Goal: Check status

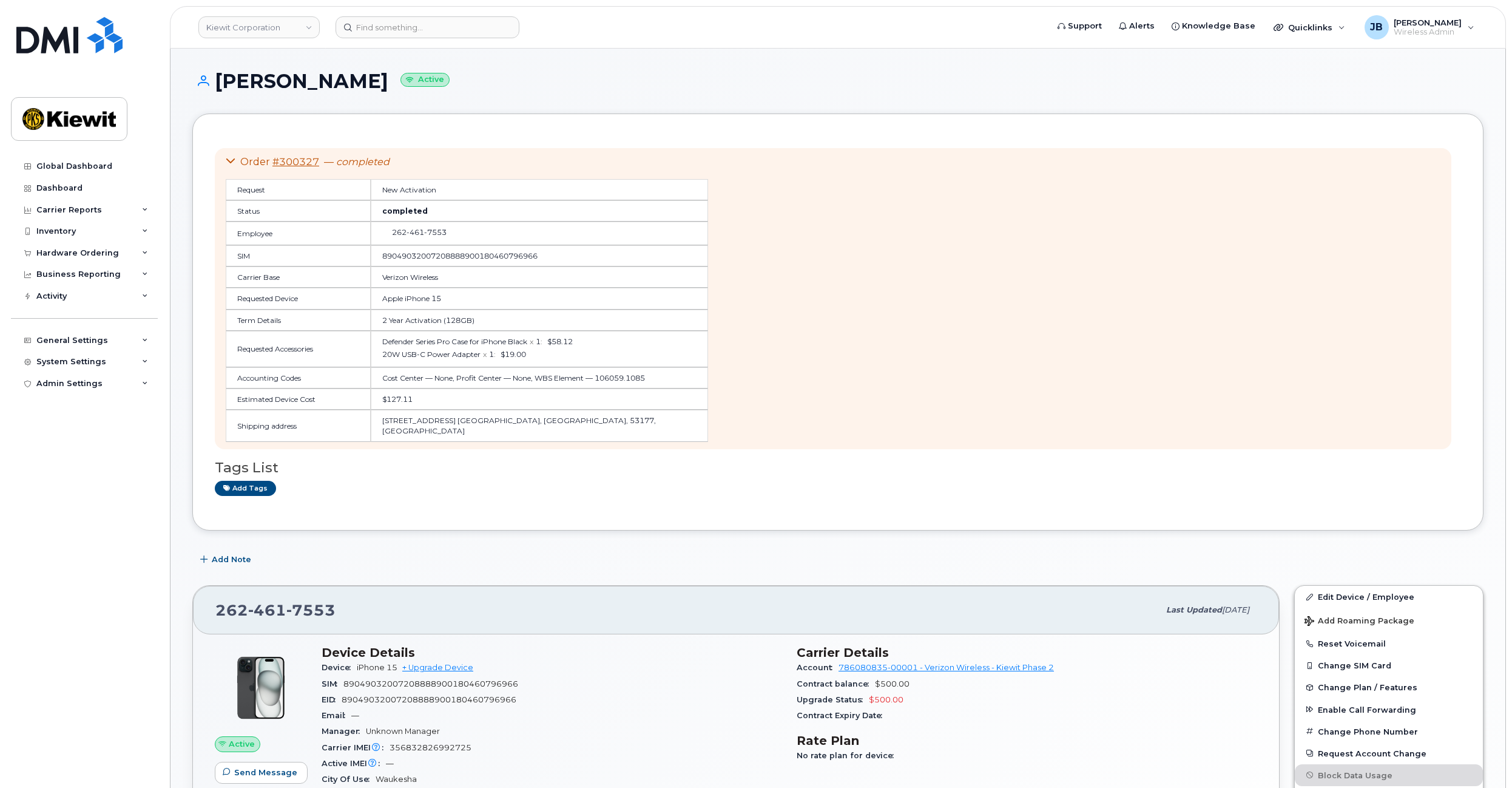
scroll to position [358, 0]
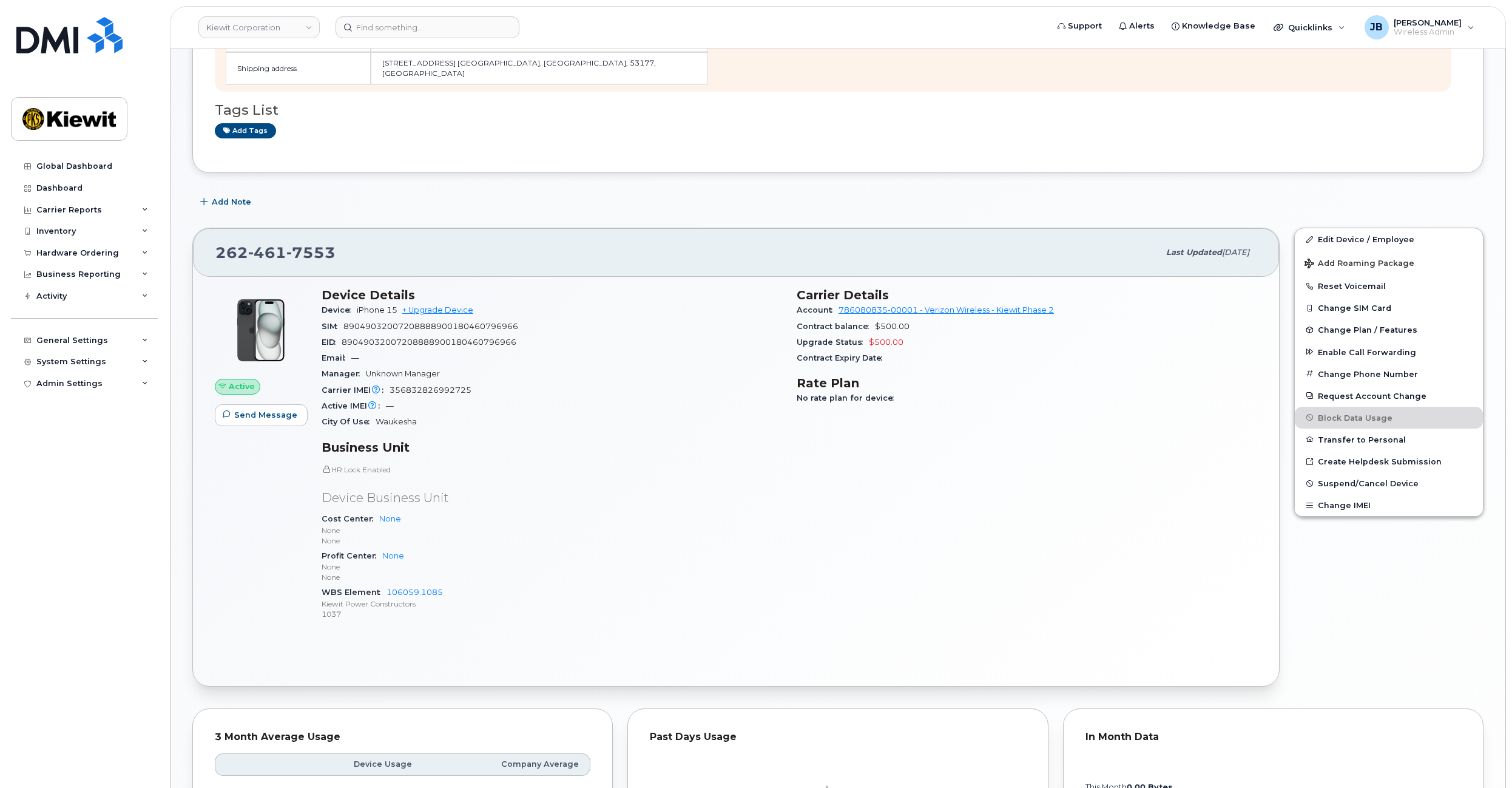
click at [643, 401] on div "Active IMEI Active IMEI is refreshed daily with a delay of up to 48 hours follo…" at bounding box center [551, 406] width 460 height 16
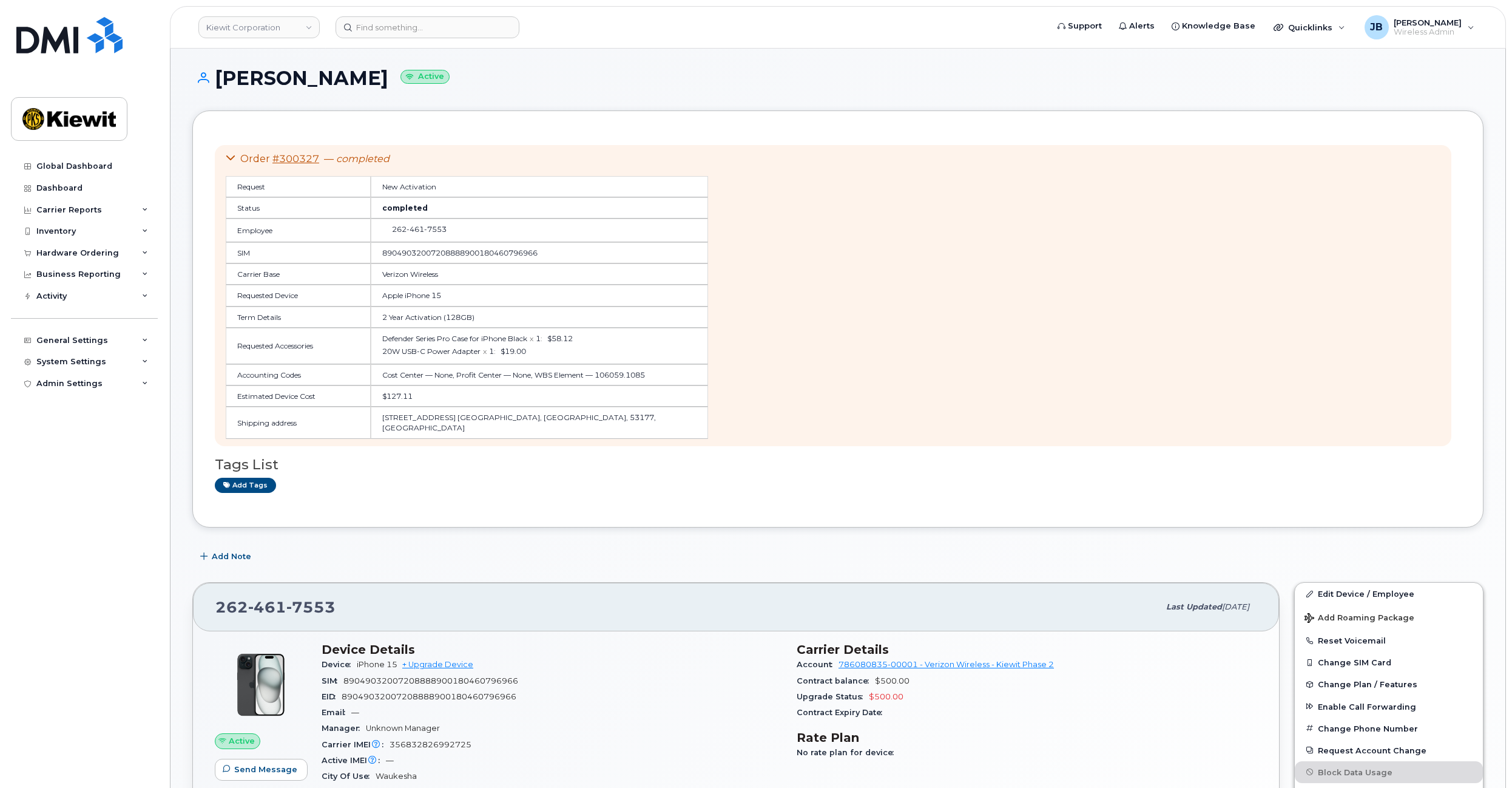
scroll to position [0, 0]
click at [1057, 290] on div "Order #300327 — completed Request New Activation Status completed Employee 262 …" at bounding box center [833, 299] width 1237 height 301
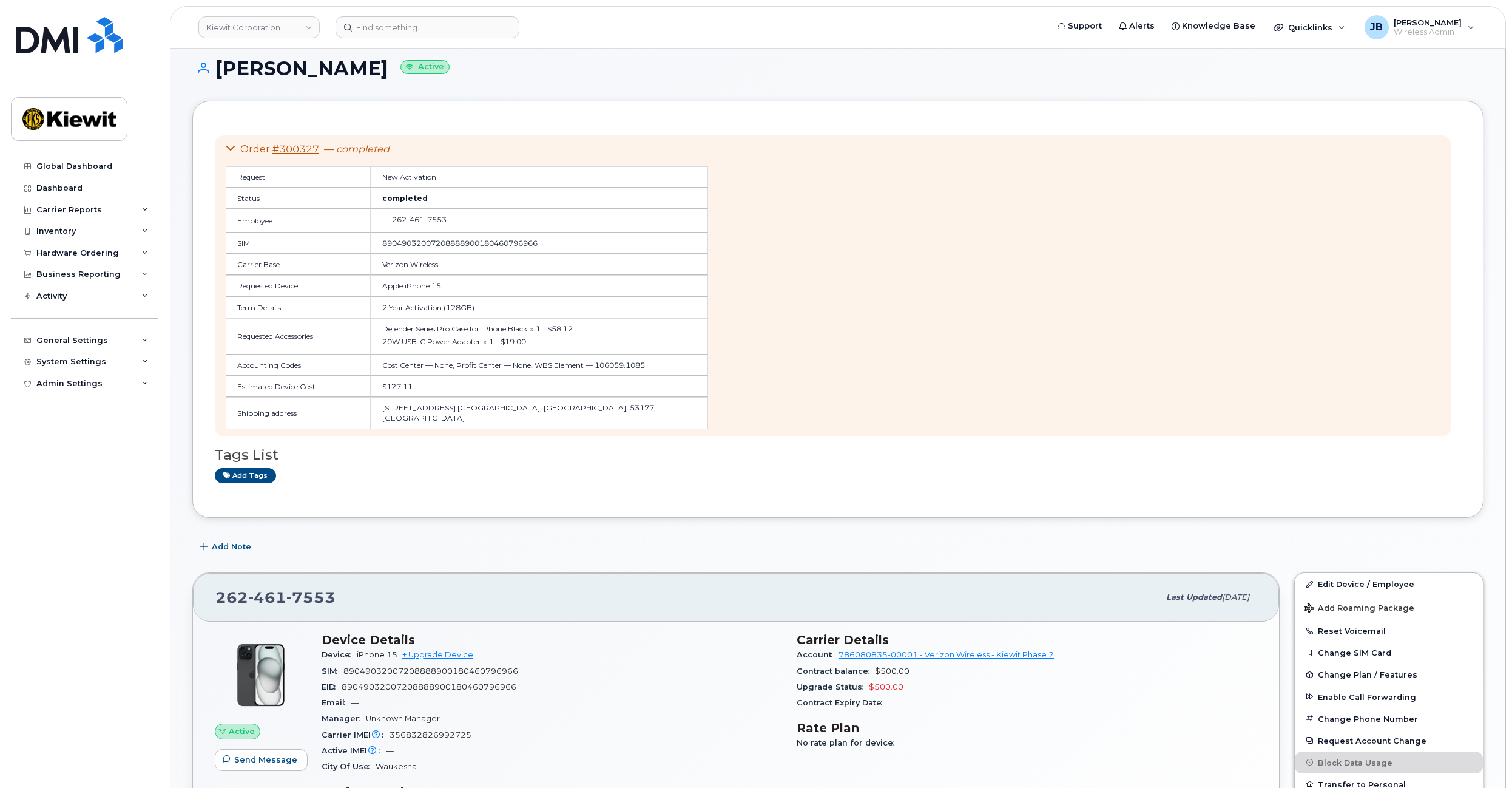
drag, startPoint x: 954, startPoint y: 255, endPoint x: 955, endPoint y: 276, distance: 21.0
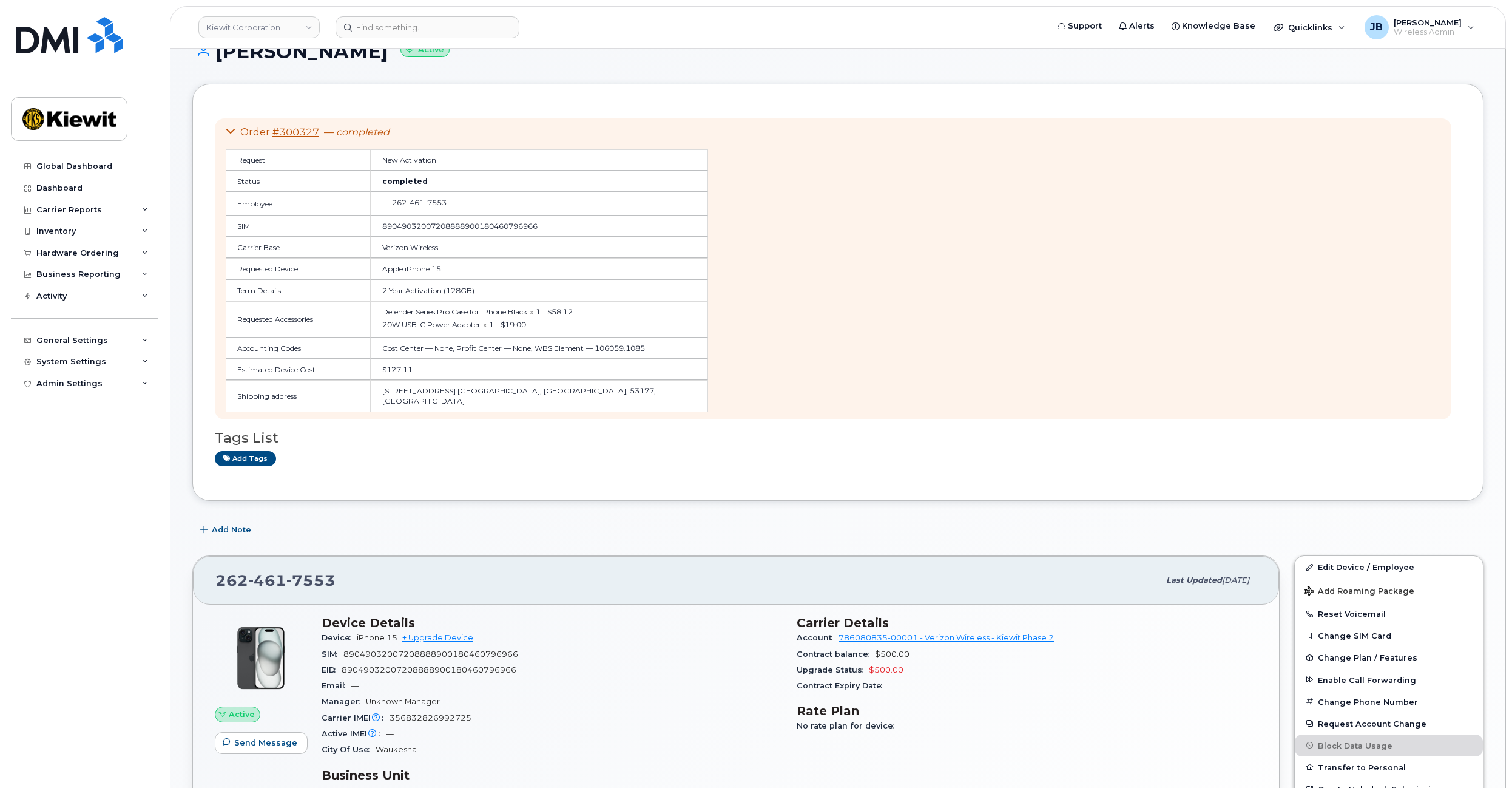
drag, startPoint x: 934, startPoint y: 247, endPoint x: 934, endPoint y: 270, distance: 23.0
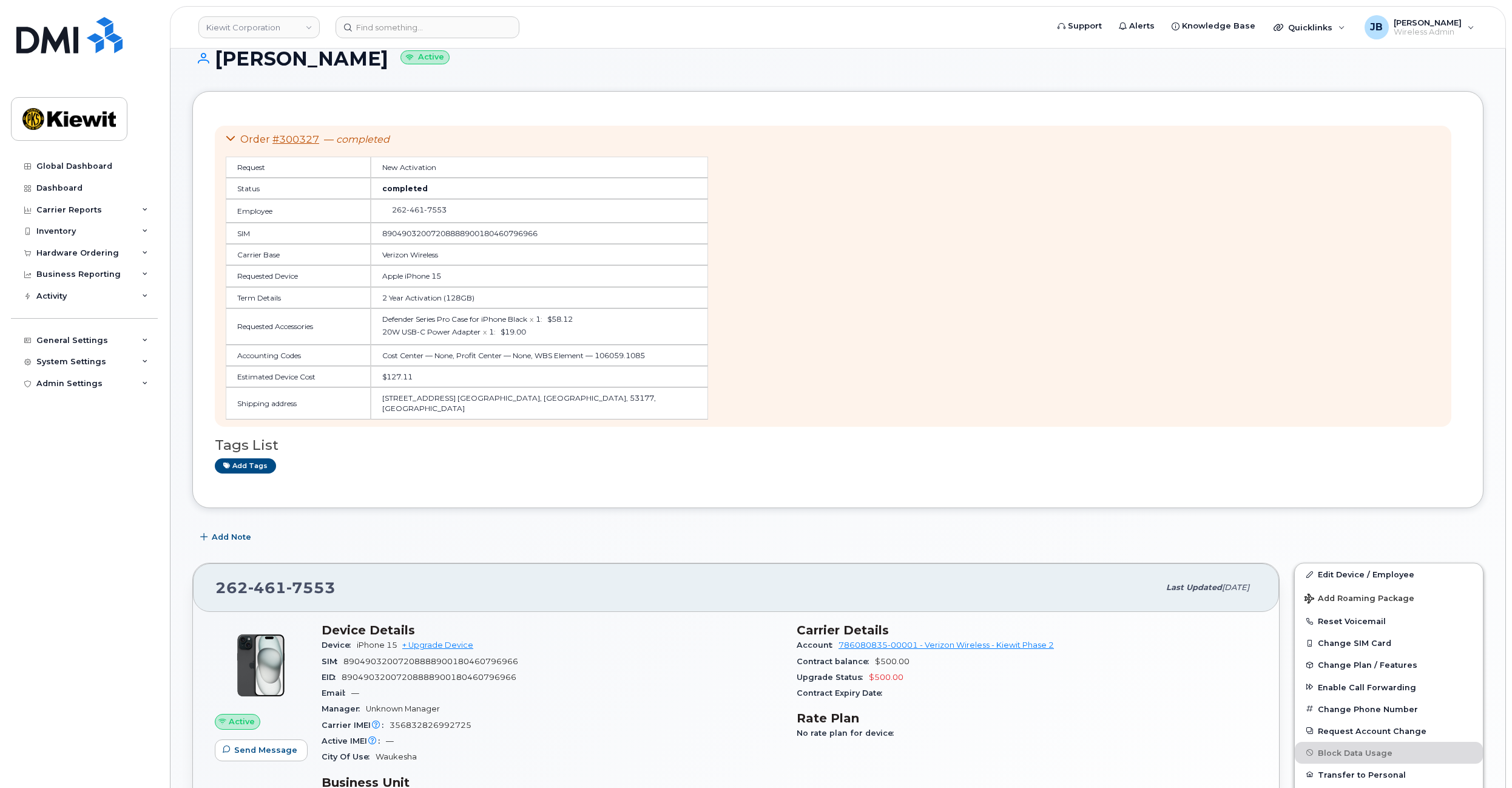
drag, startPoint x: 934, startPoint y: 270, endPoint x: 930, endPoint y: 255, distance: 15.5
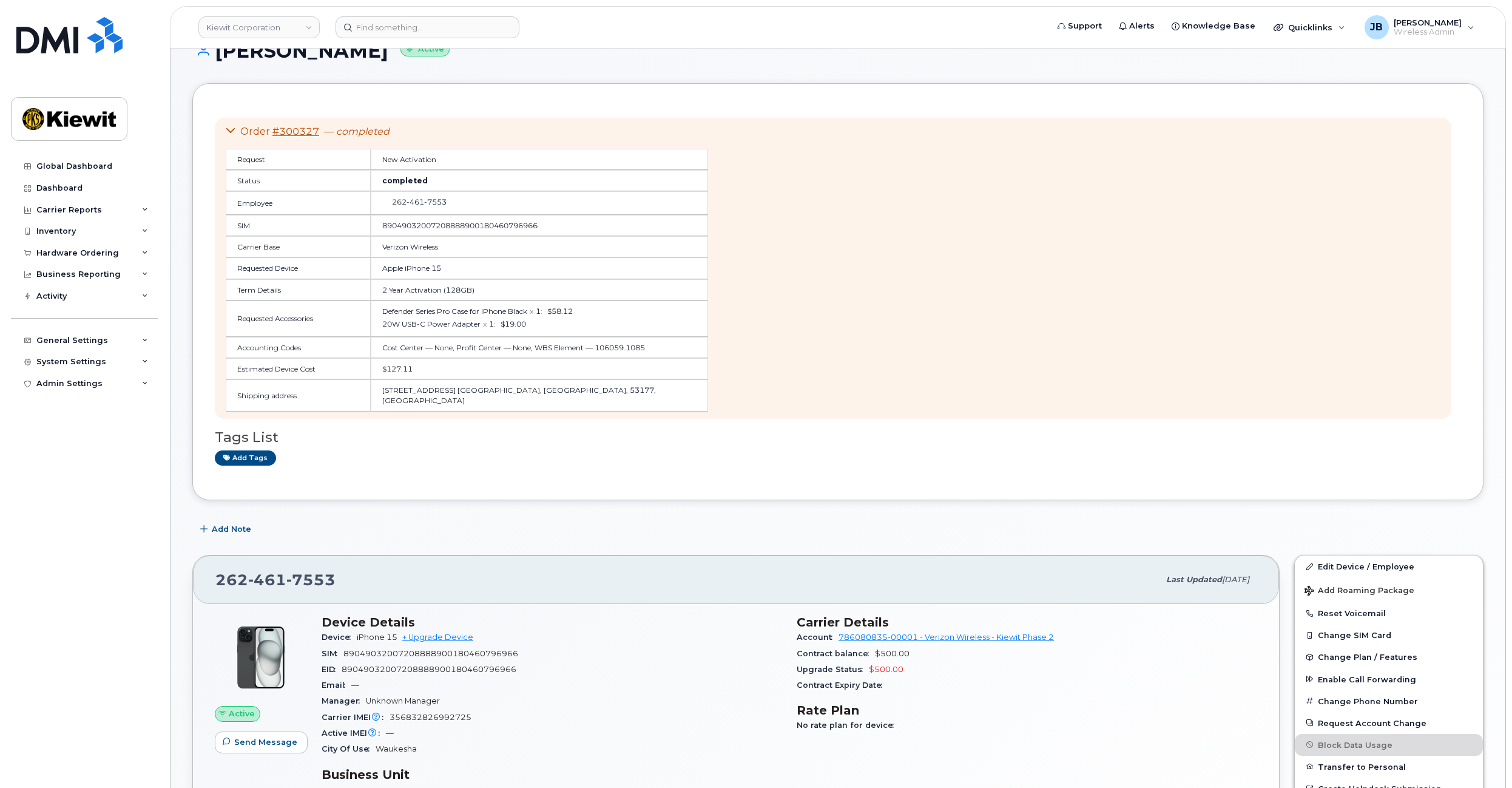
drag, startPoint x: 930, startPoint y: 251, endPoint x: 928, endPoint y: 270, distance: 19.1
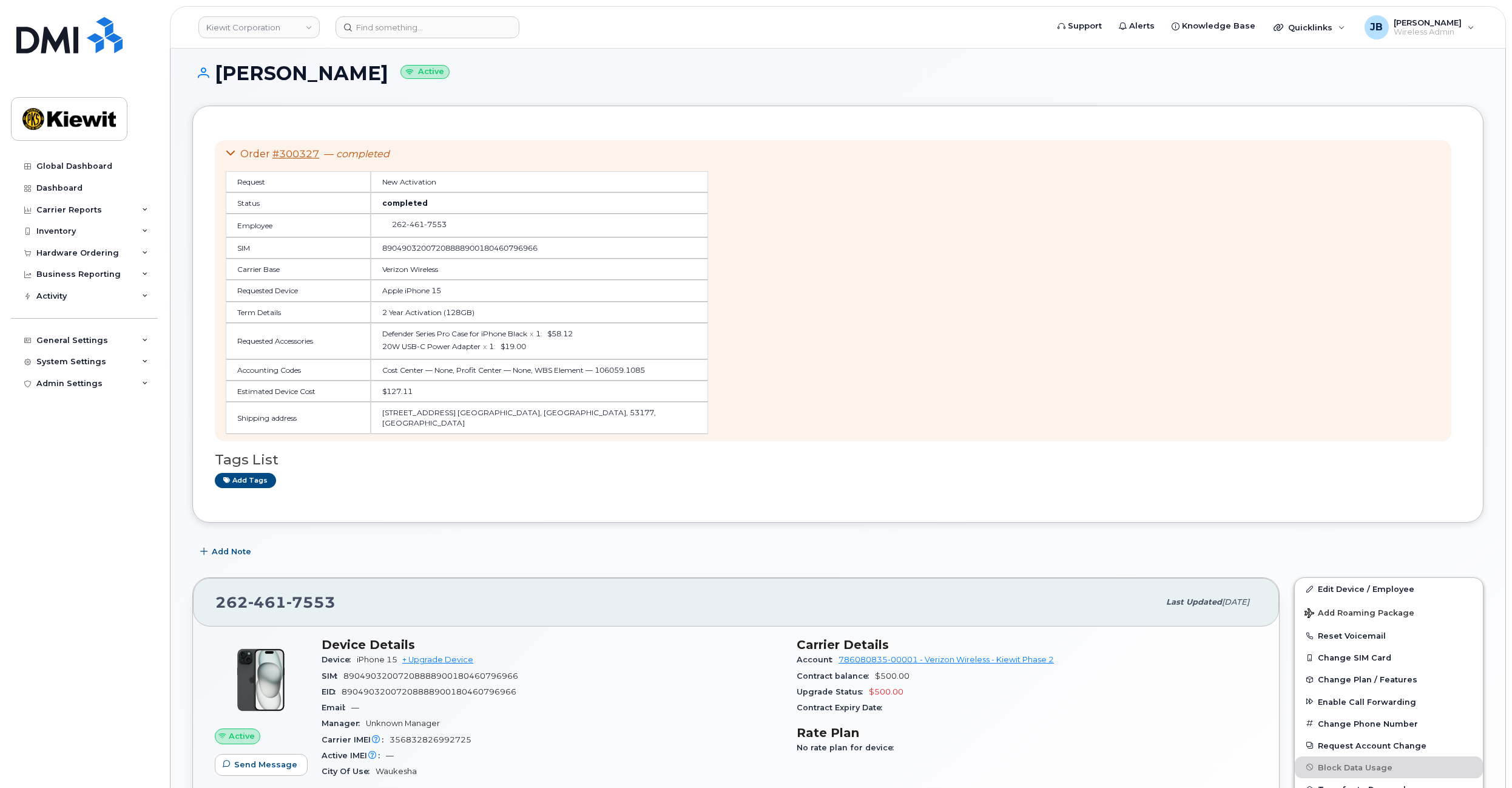
scroll to position [0, 0]
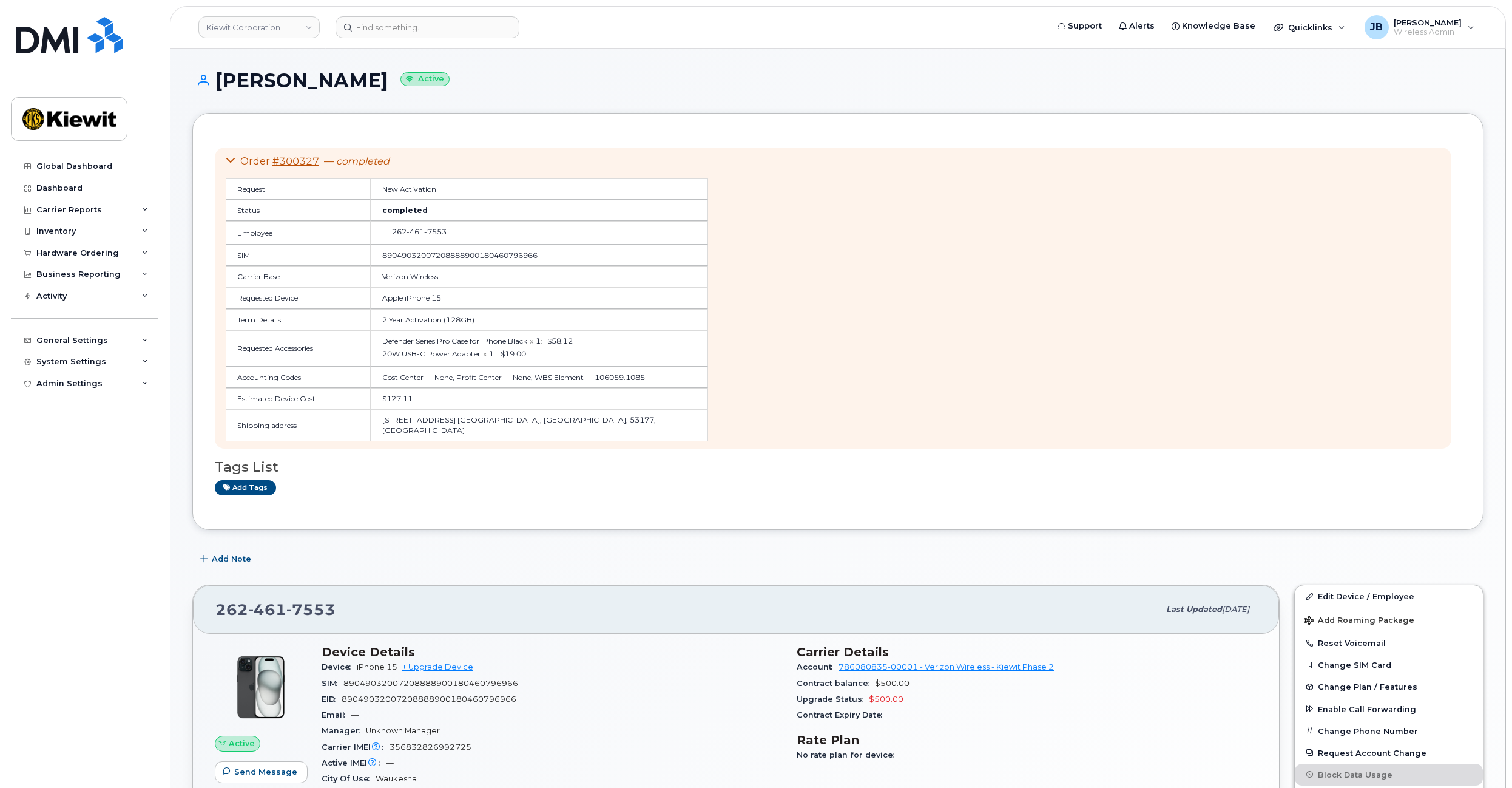
drag, startPoint x: 933, startPoint y: 293, endPoint x: 926, endPoint y: 271, distance: 23.1
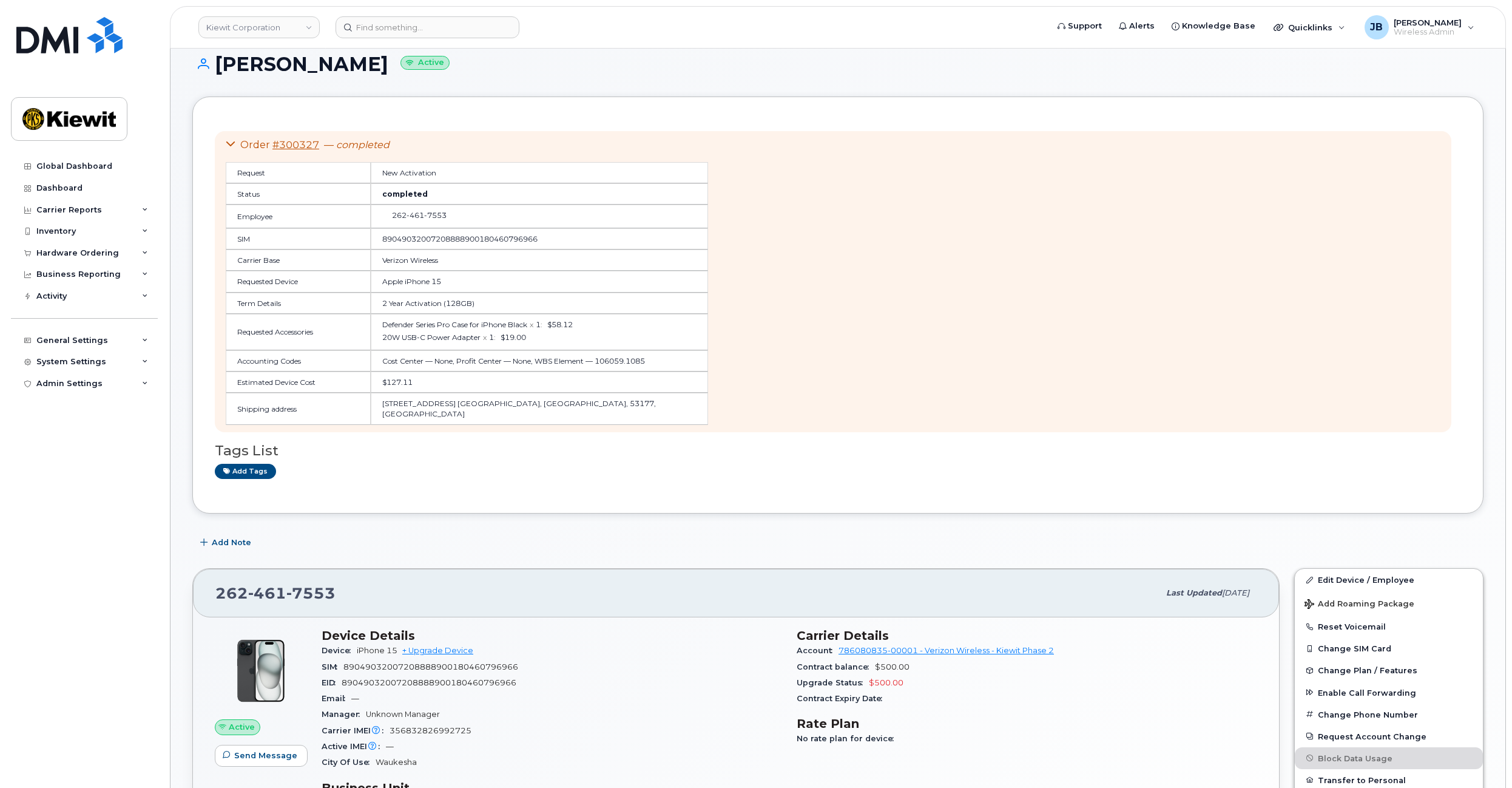
drag, startPoint x: 923, startPoint y: 254, endPoint x: 923, endPoint y: 275, distance: 21.0
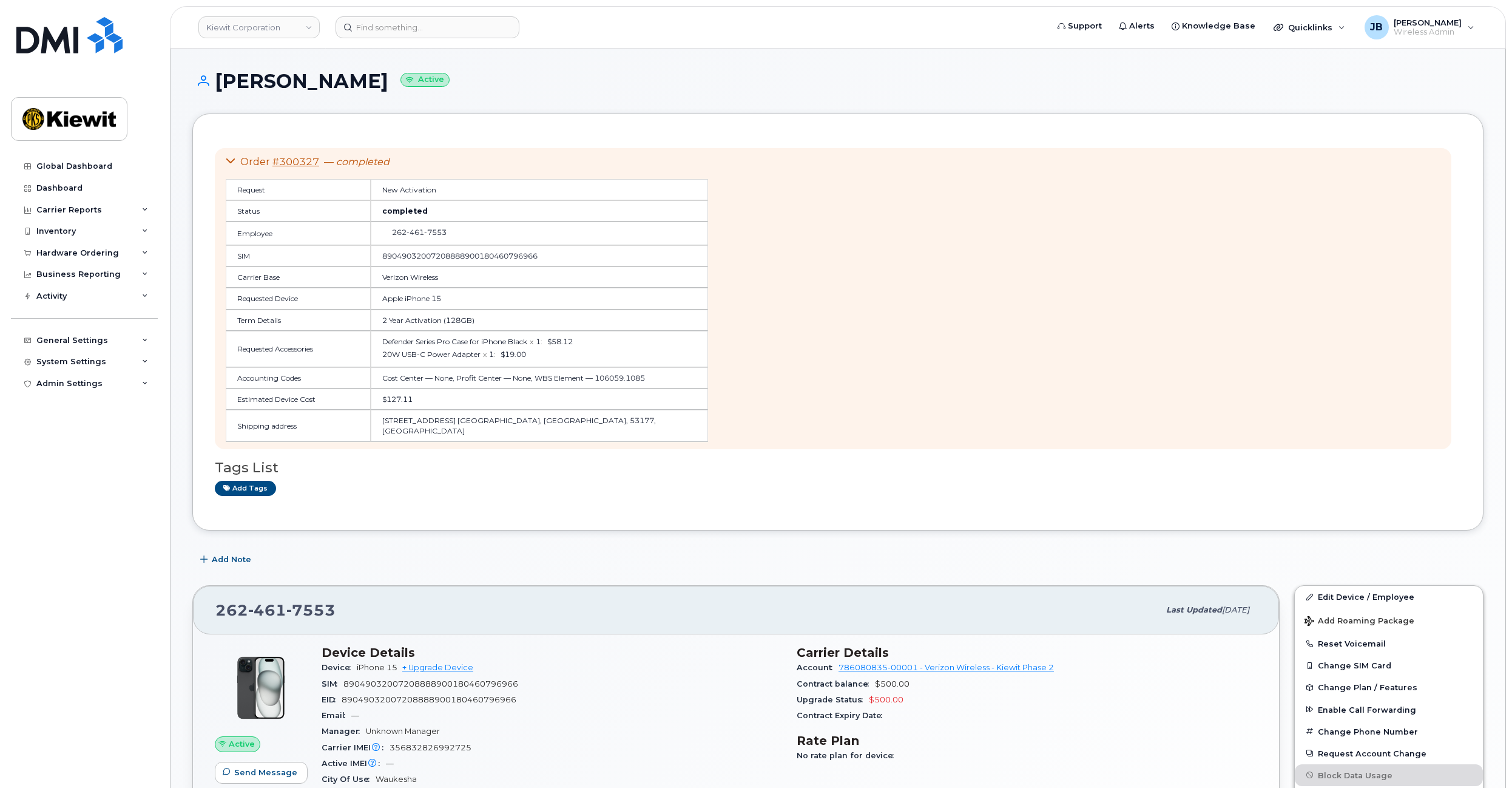
drag, startPoint x: 916, startPoint y: 335, endPoint x: 909, endPoint y: 314, distance: 22.1
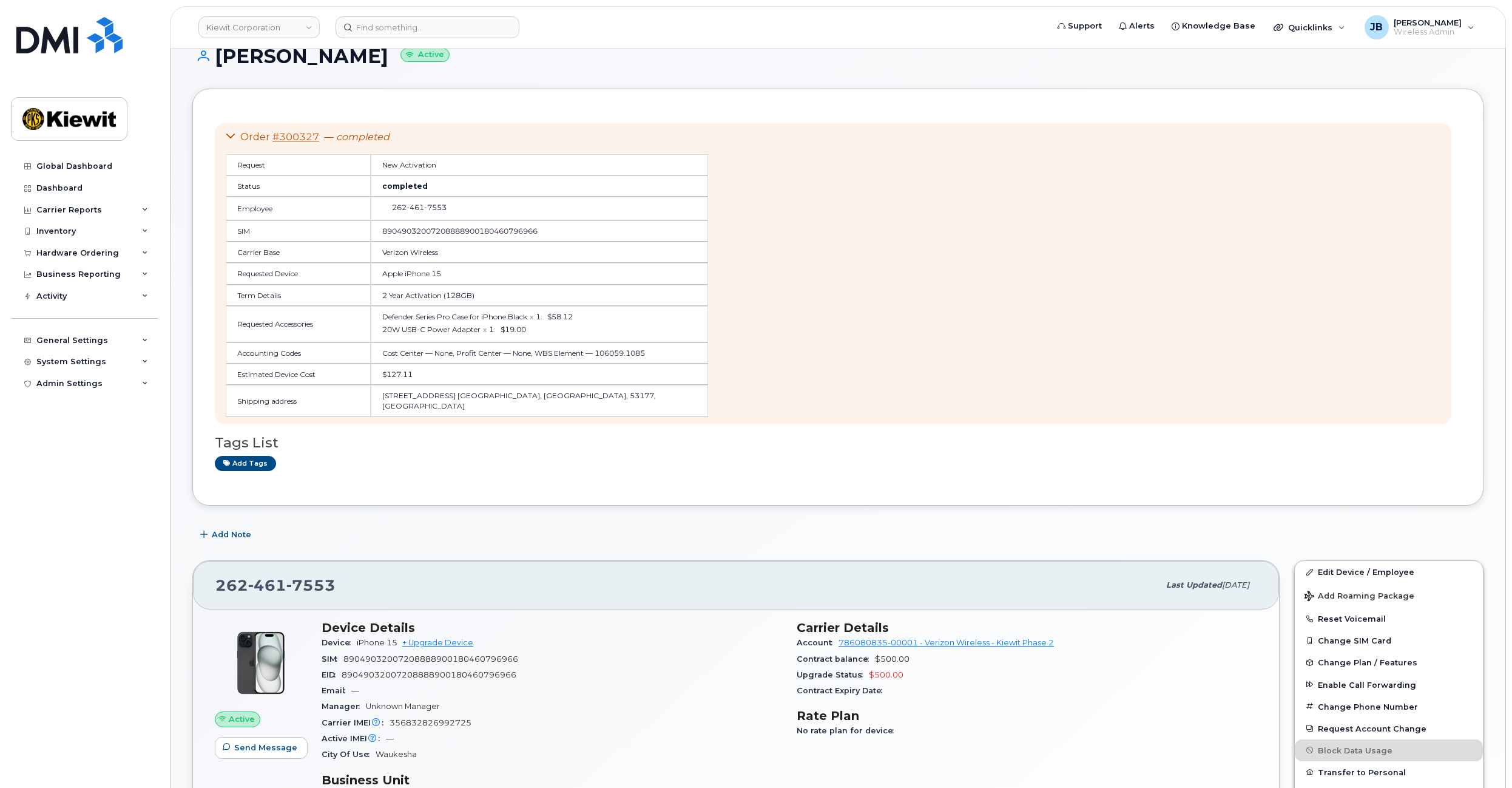
scroll to position [32, 0]
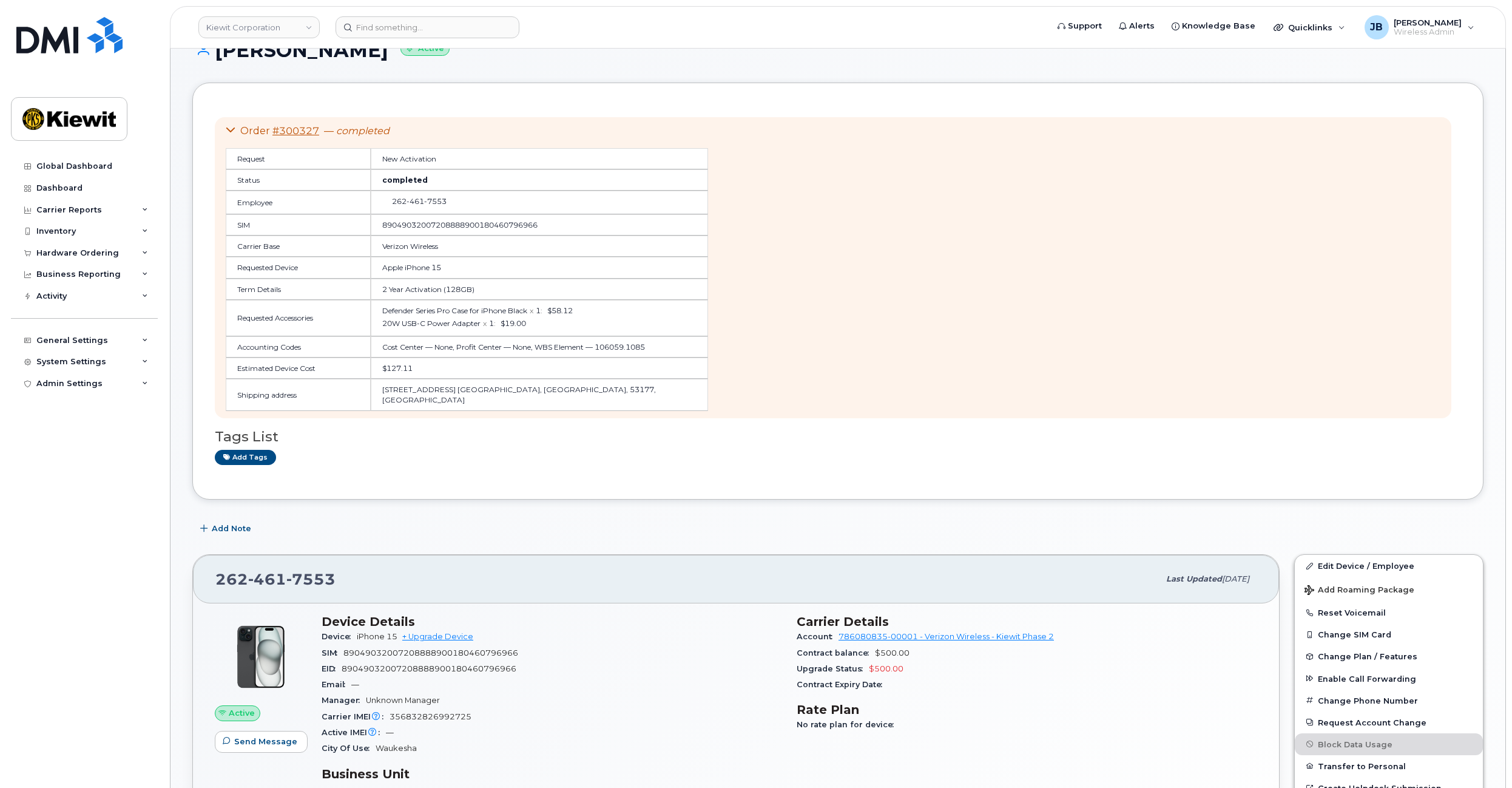
drag, startPoint x: 909, startPoint y: 313, endPoint x: 911, endPoint y: 339, distance: 26.1
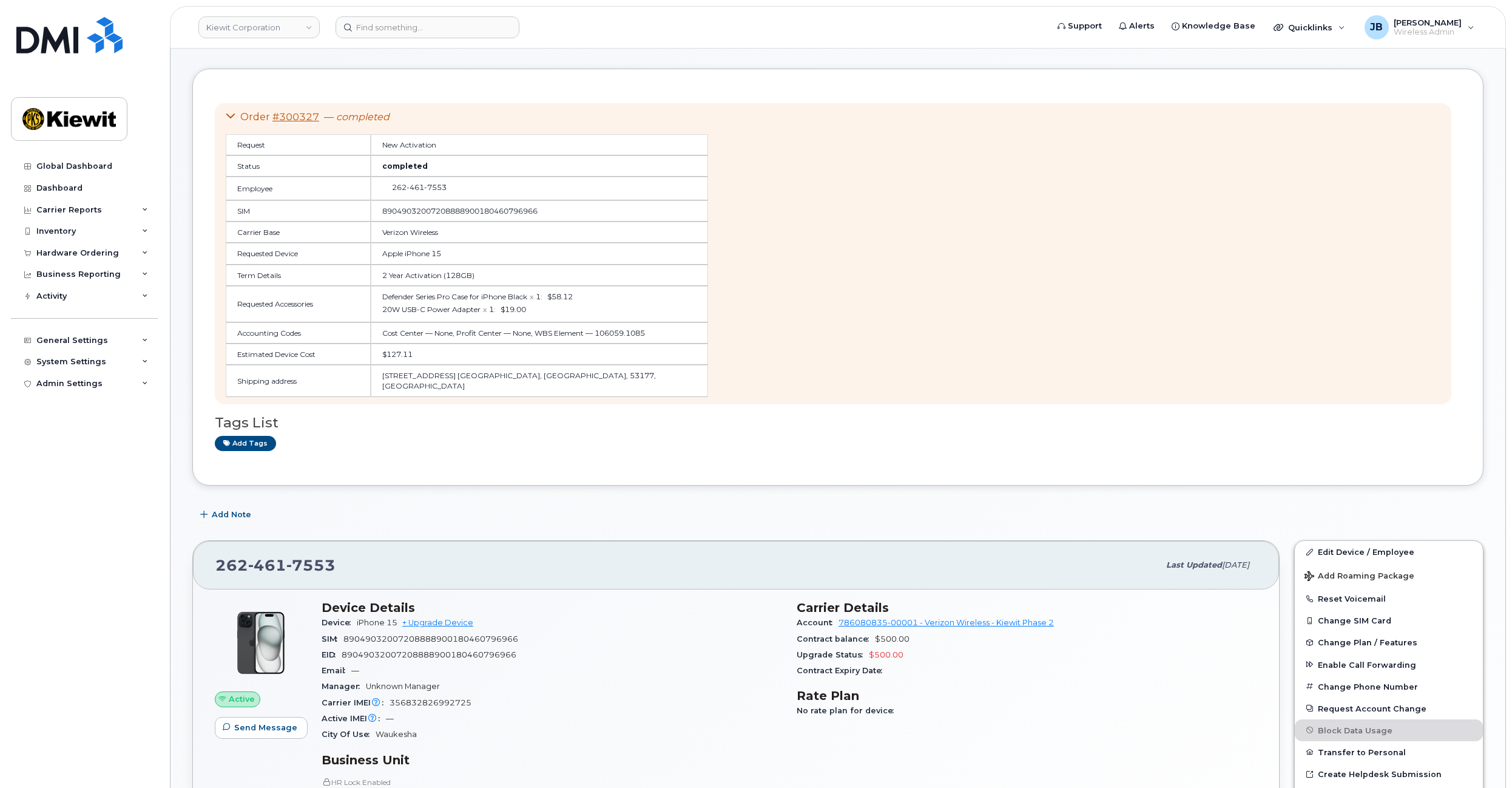
scroll to position [55, 0]
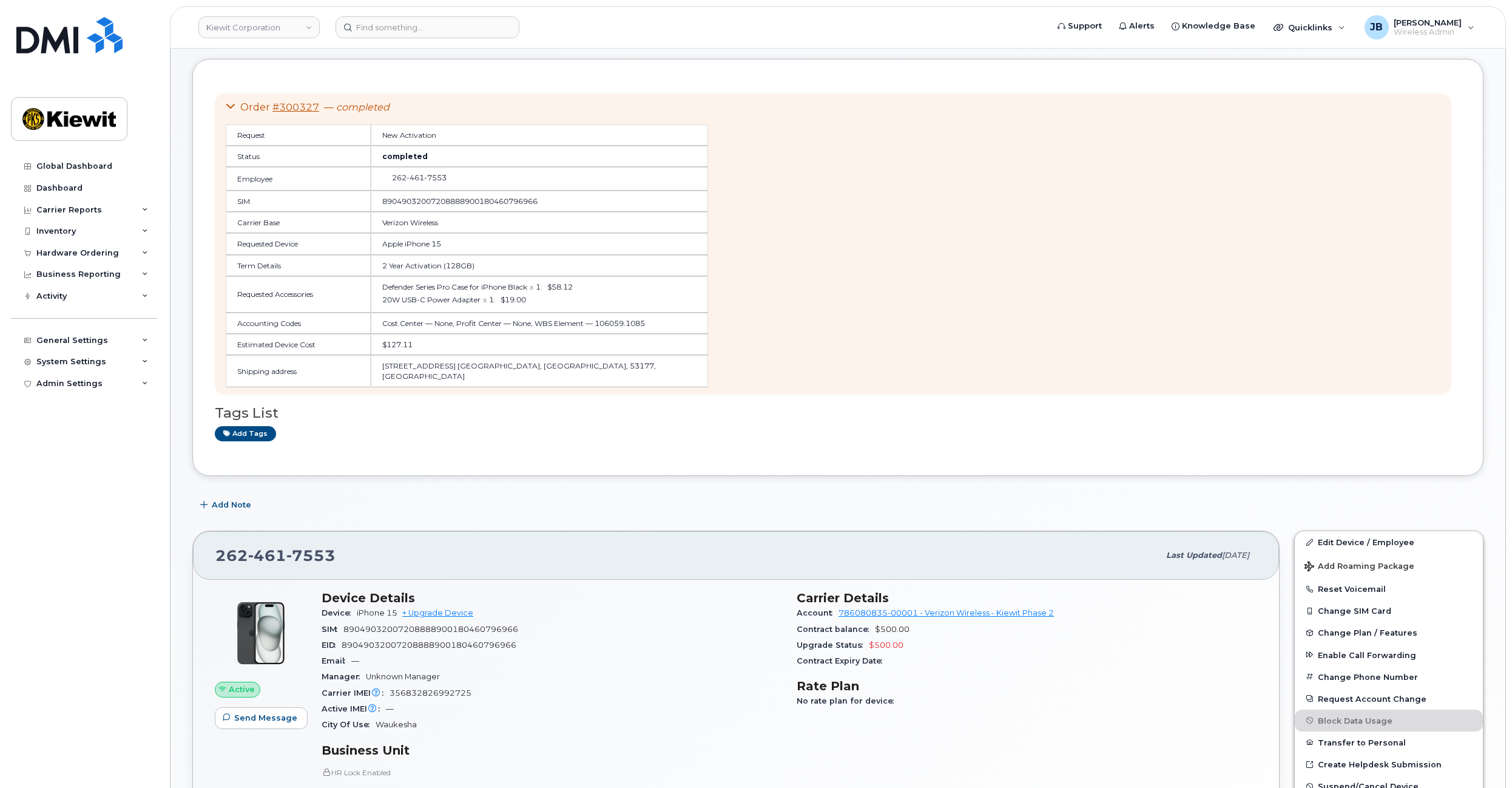
drag, startPoint x: 906, startPoint y: 303, endPoint x: 906, endPoint y: 334, distance: 31.0
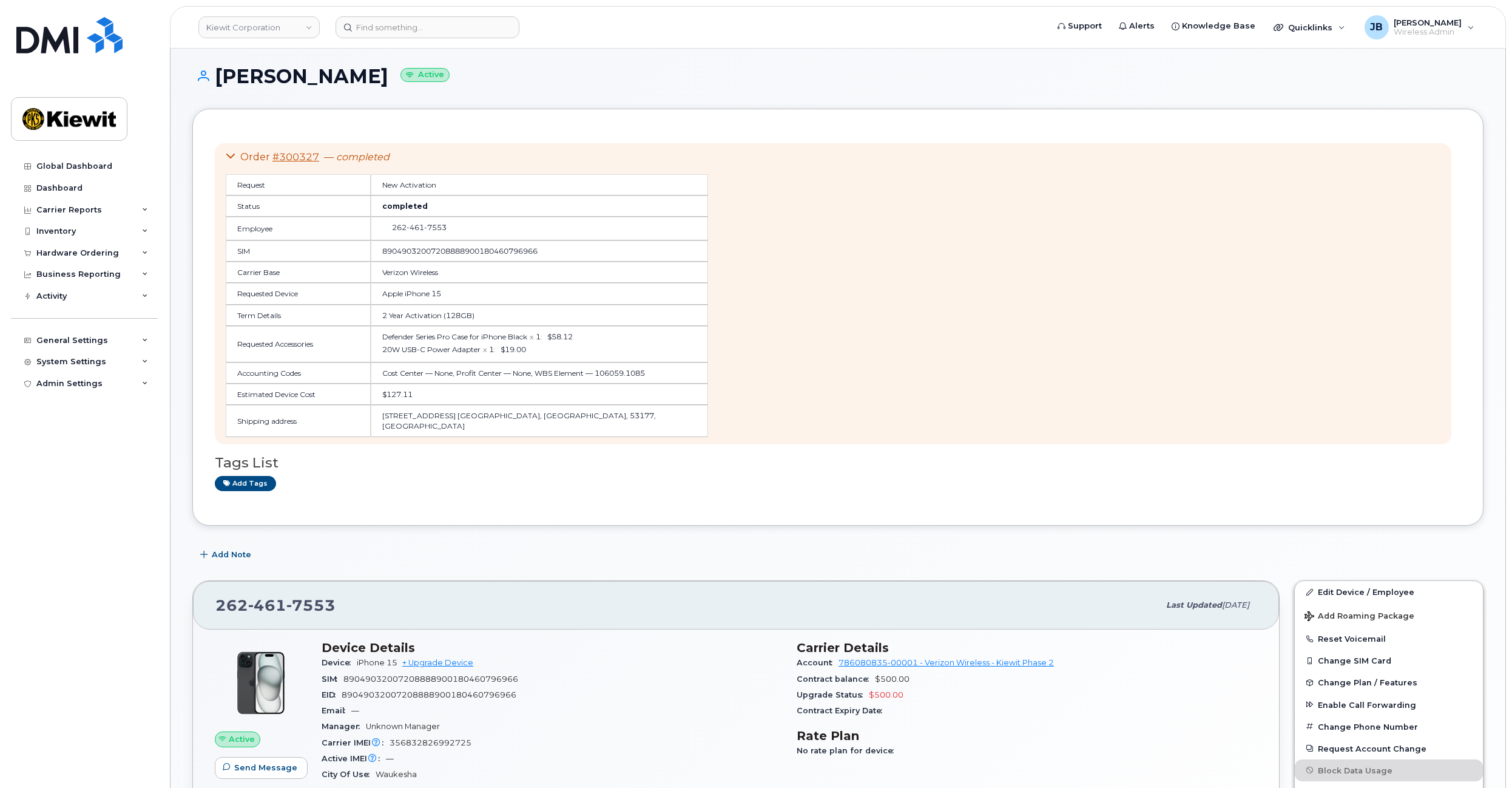
scroll to position [0, 0]
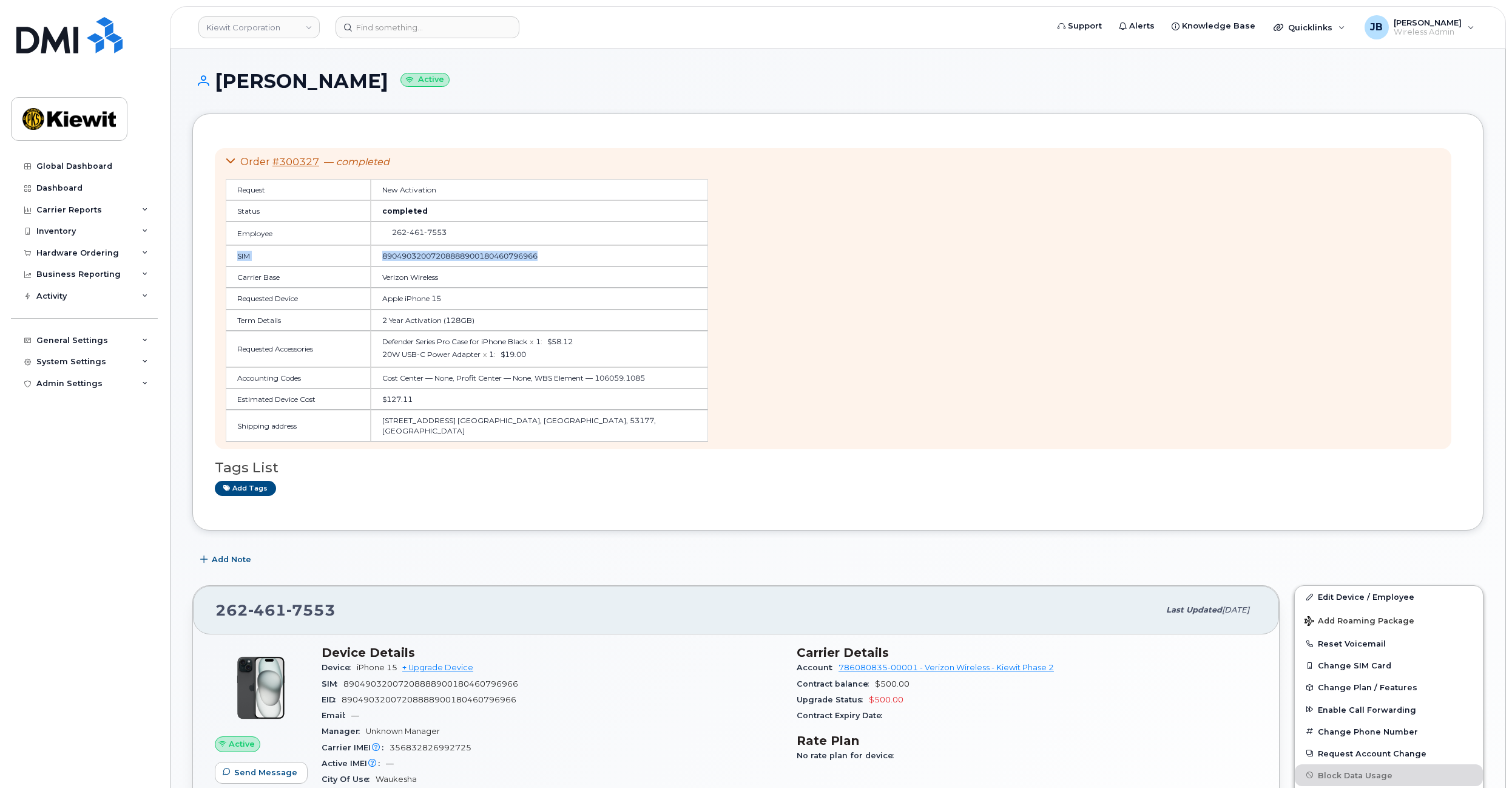
drag, startPoint x: 538, startPoint y: 237, endPoint x: 543, endPoint y: 263, distance: 26.5
click at [543, 263] on table "Request New Activation Status completed Employee 262 461 7553 SIM 8904903200720…" at bounding box center [467, 310] width 483 height 263
click at [543, 263] on td "89049032007208888900180460796966" at bounding box center [540, 255] width 338 height 22
drag, startPoint x: 544, startPoint y: 296, endPoint x: 541, endPoint y: 314, distance: 18.2
click at [541, 314] on table "Request New Activation Status completed Employee 262 461 7553 SIM 8904903200720…" at bounding box center [467, 310] width 483 height 263
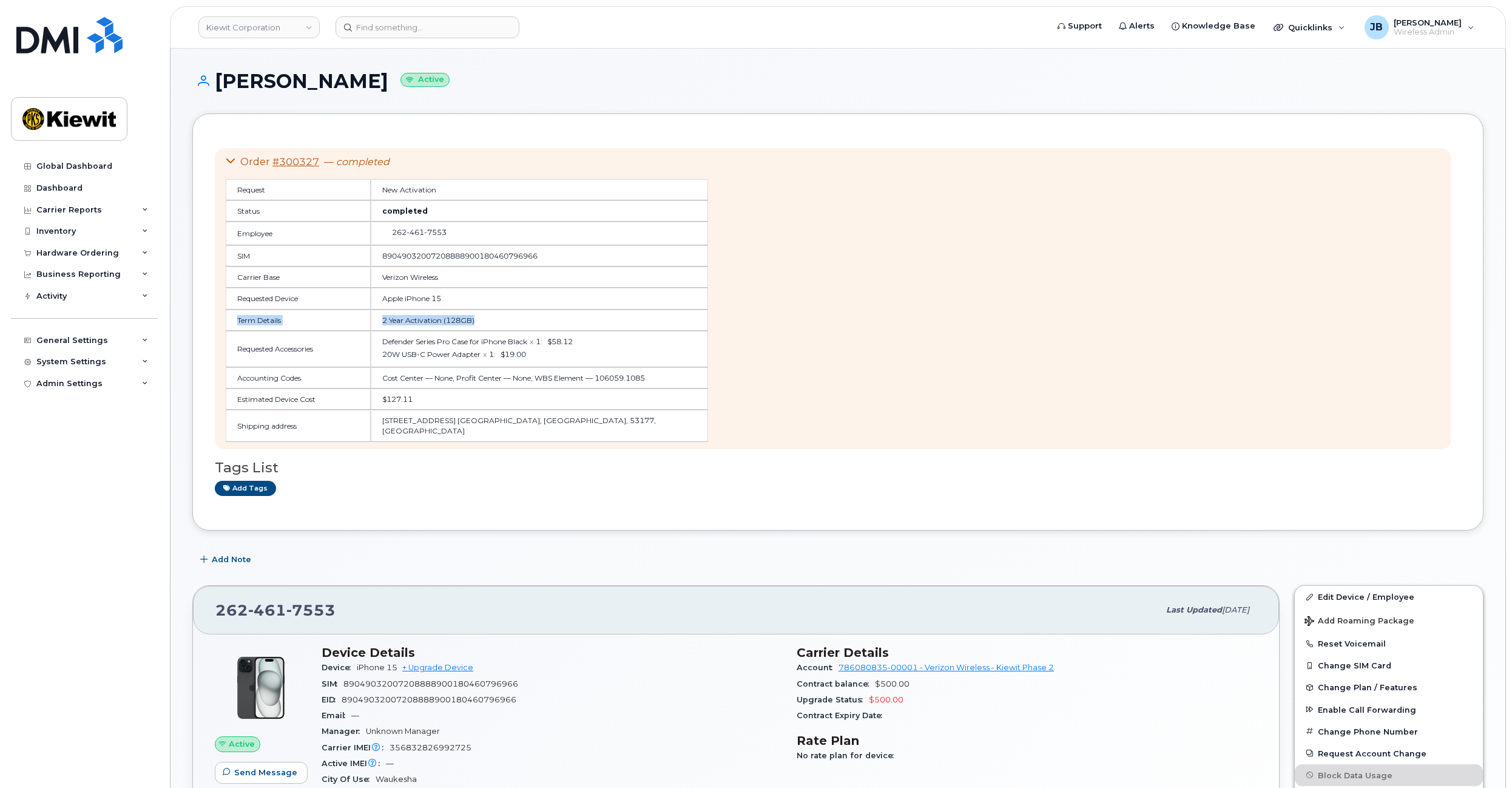
click at [541, 315] on td "2 Year Activation (128GB)" at bounding box center [540, 320] width 338 height 22
drag, startPoint x: 550, startPoint y: 242, endPoint x: 553, endPoint y: 270, distance: 28.2
click at [553, 270] on table "Request New Activation Status completed Employee 262 461 7553 SIM 8904903200720…" at bounding box center [467, 310] width 483 height 263
click at [553, 275] on td "Verizon Wireless" at bounding box center [540, 277] width 338 height 22
drag, startPoint x: 553, startPoint y: 275, endPoint x: 563, endPoint y: 265, distance: 14.1
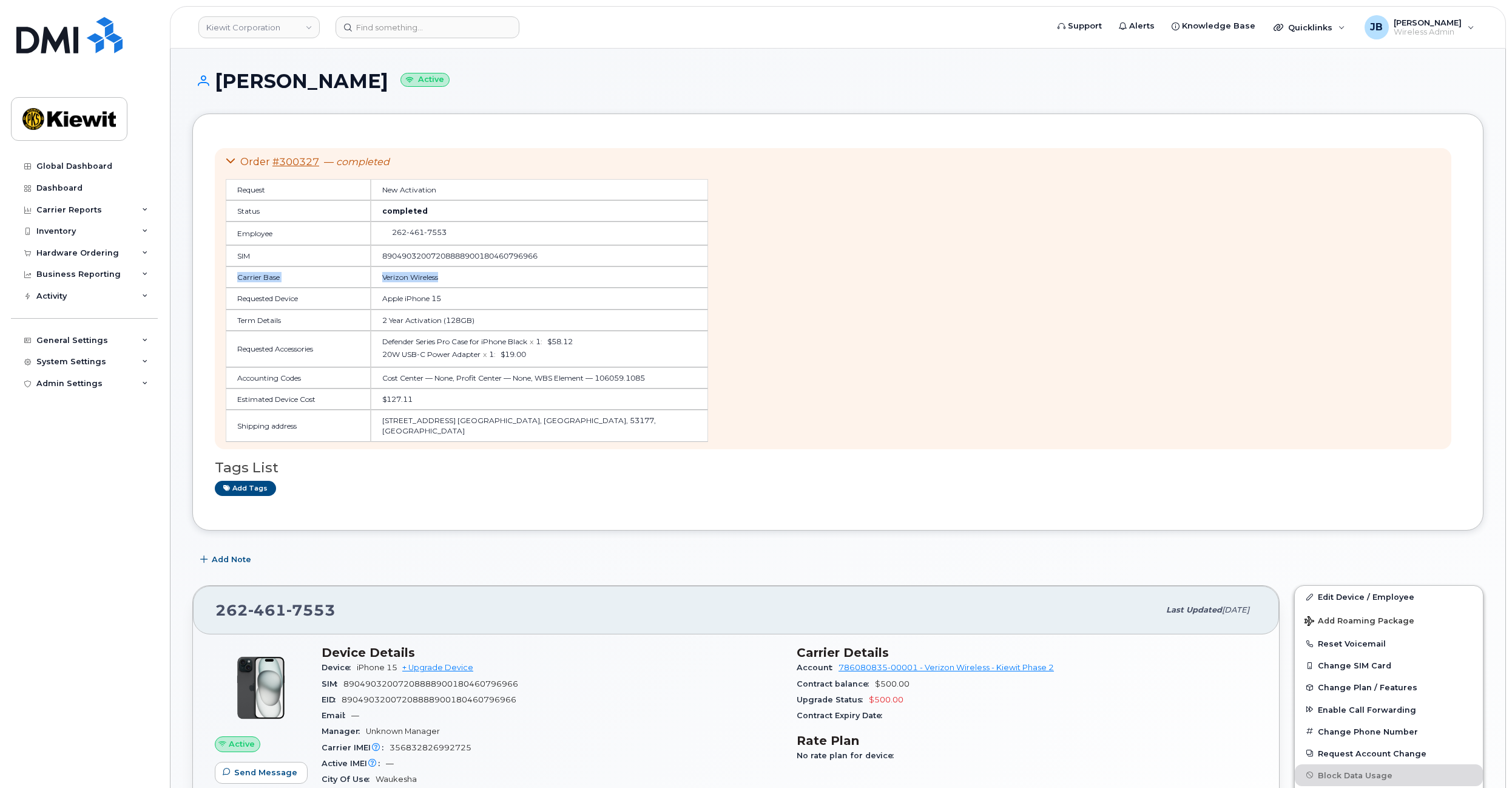
click at [562, 265] on table "Request New Activation Status completed Employee 262 461 7553 SIM 8904903200720…" at bounding box center [467, 310] width 483 height 263
click at [563, 265] on td "89049032007208888900180460796966" at bounding box center [540, 255] width 338 height 22
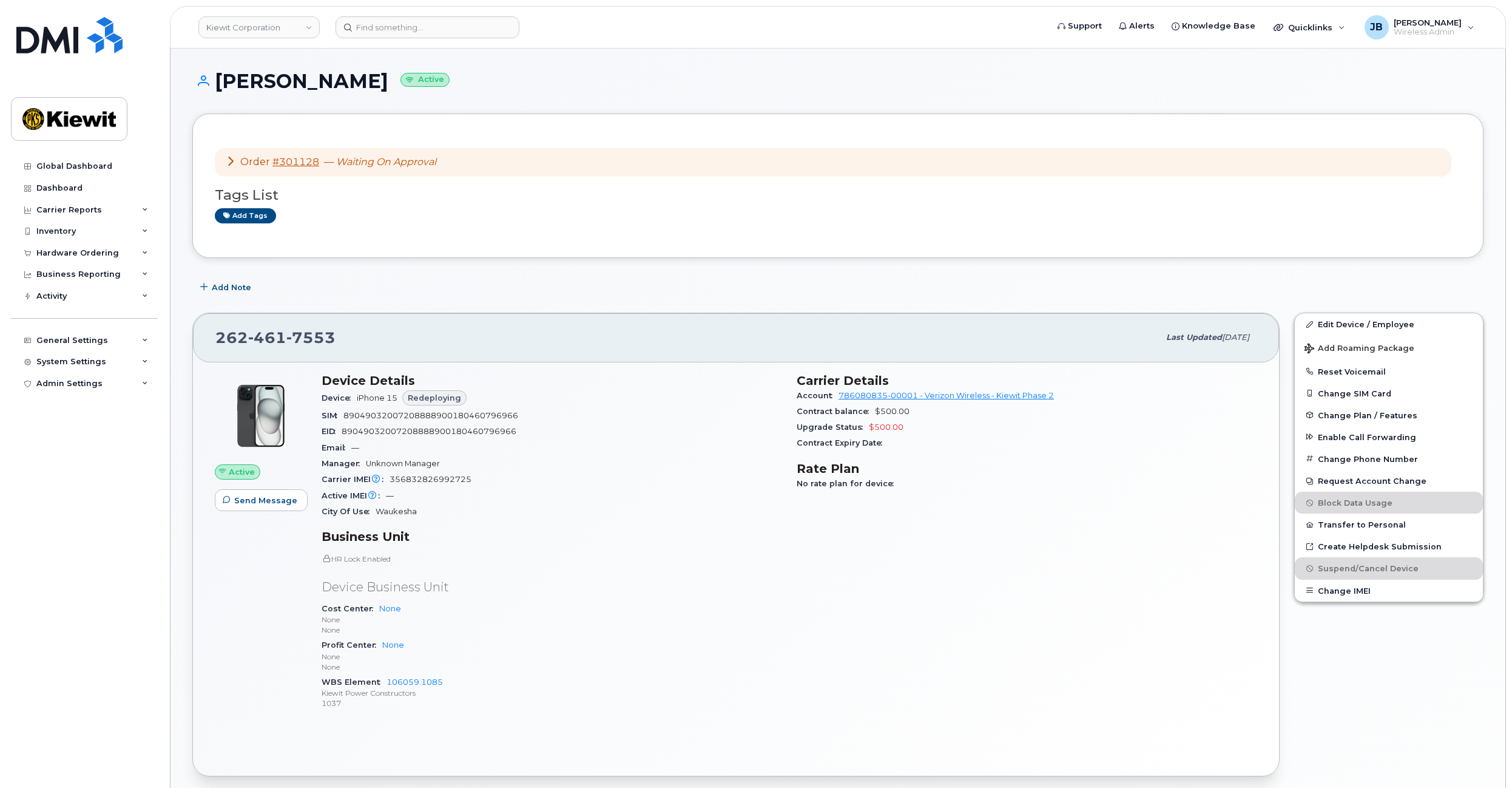
click at [232, 156] on icon at bounding box center [231, 160] width 10 height 10
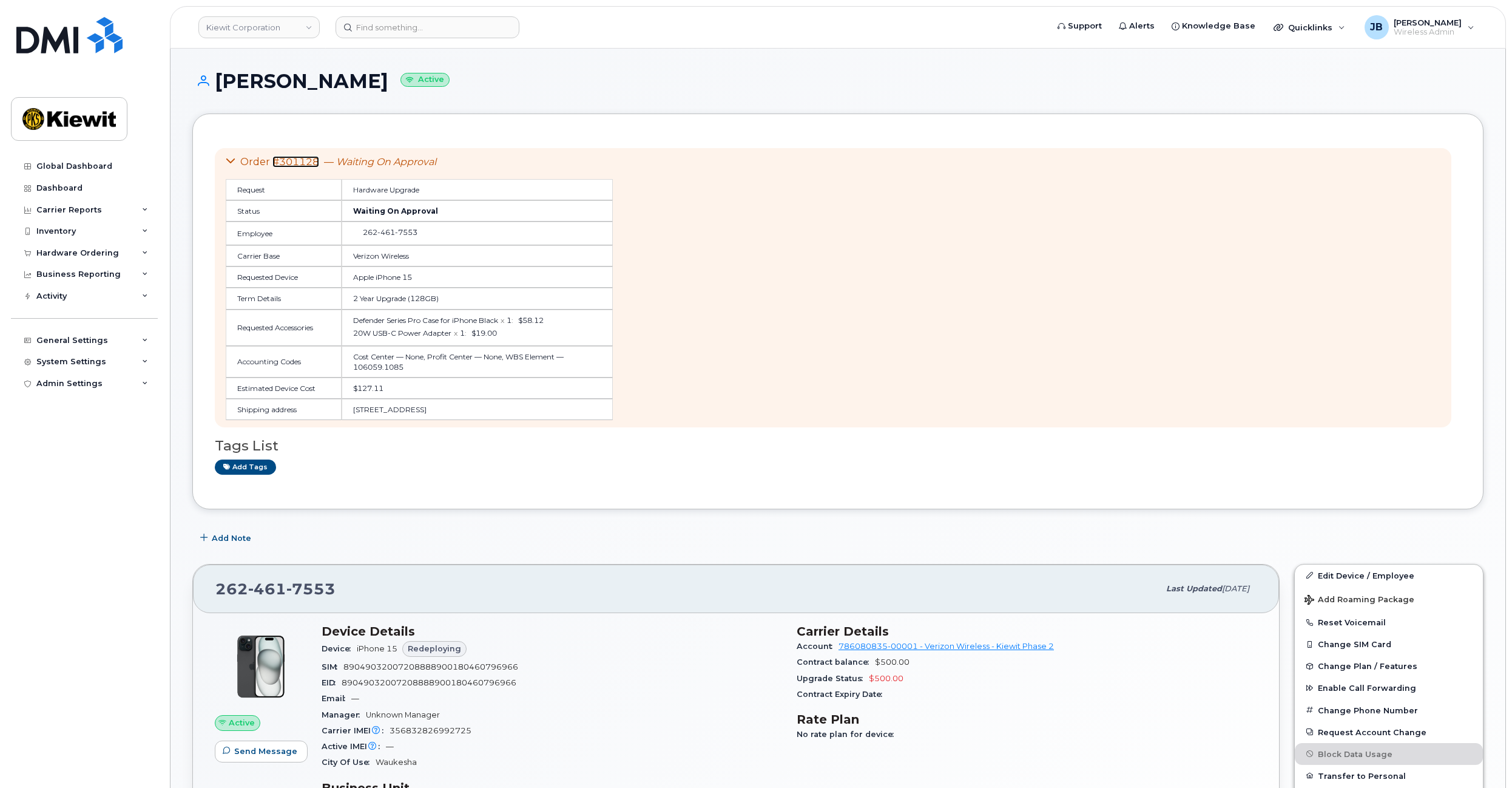
click at [285, 160] on link "#301128" at bounding box center [295, 161] width 47 height 11
click at [298, 158] on link "#301128" at bounding box center [295, 161] width 47 height 11
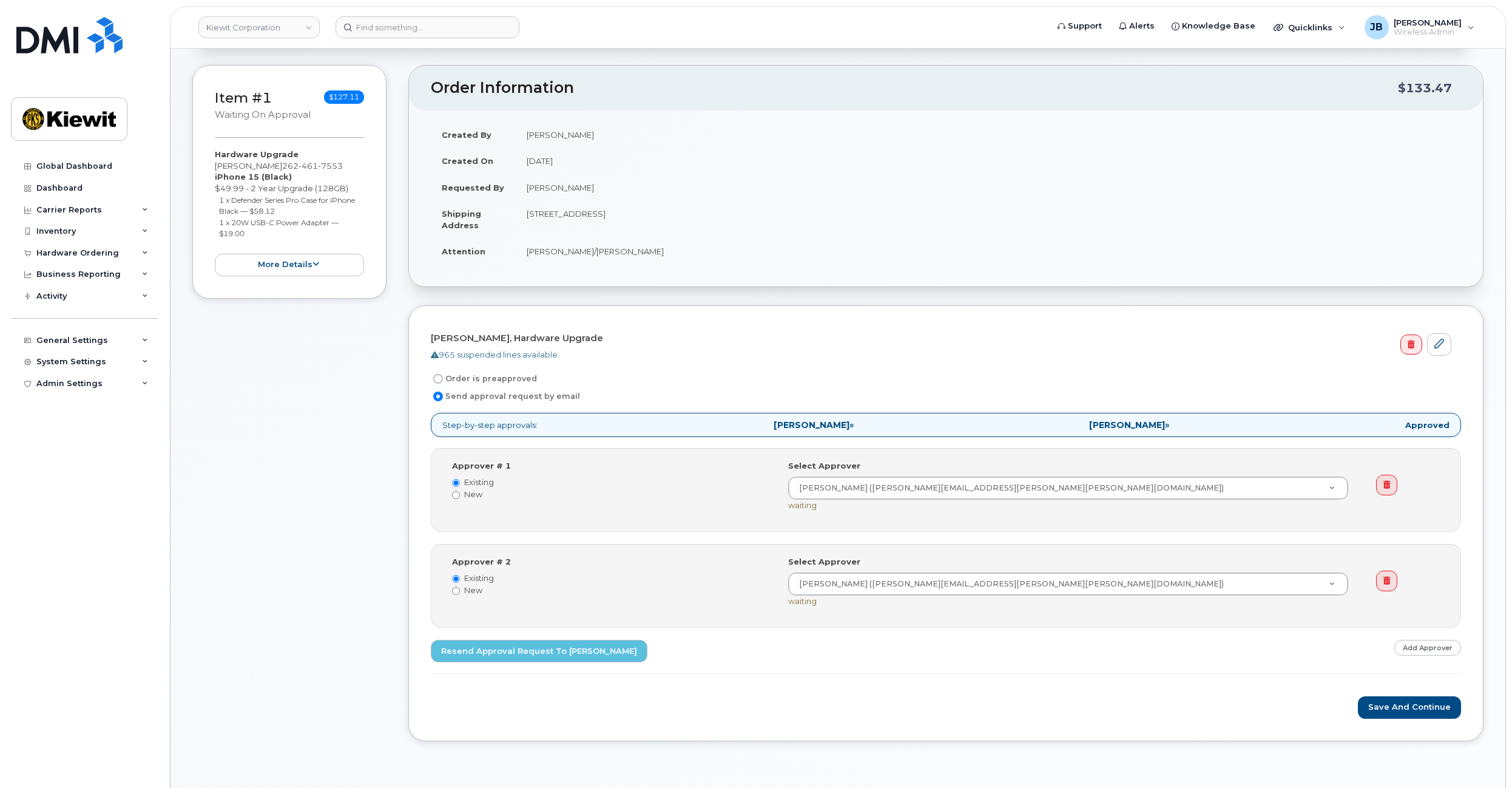
scroll to position [121, 0]
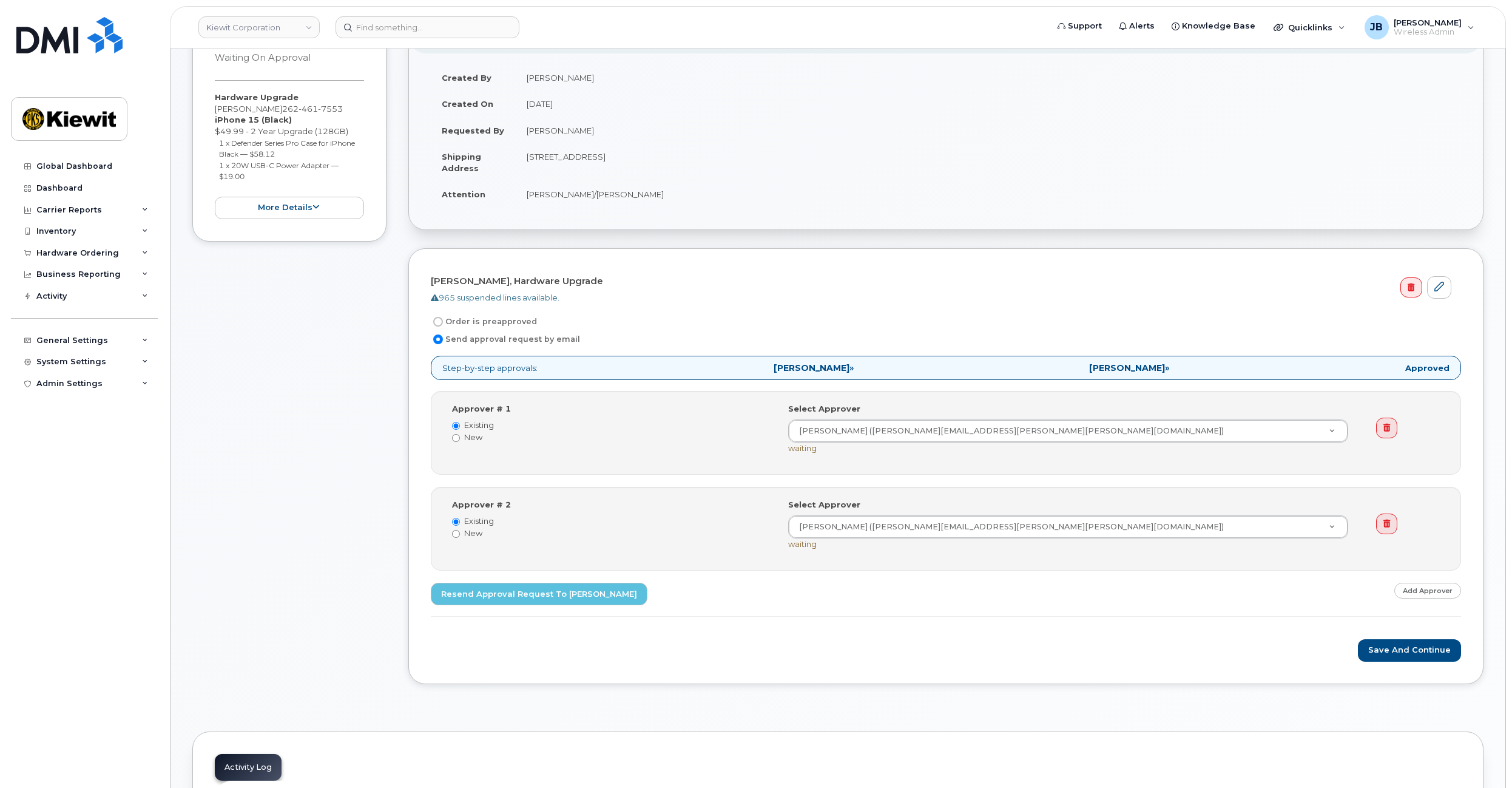
scroll to position [121, 0]
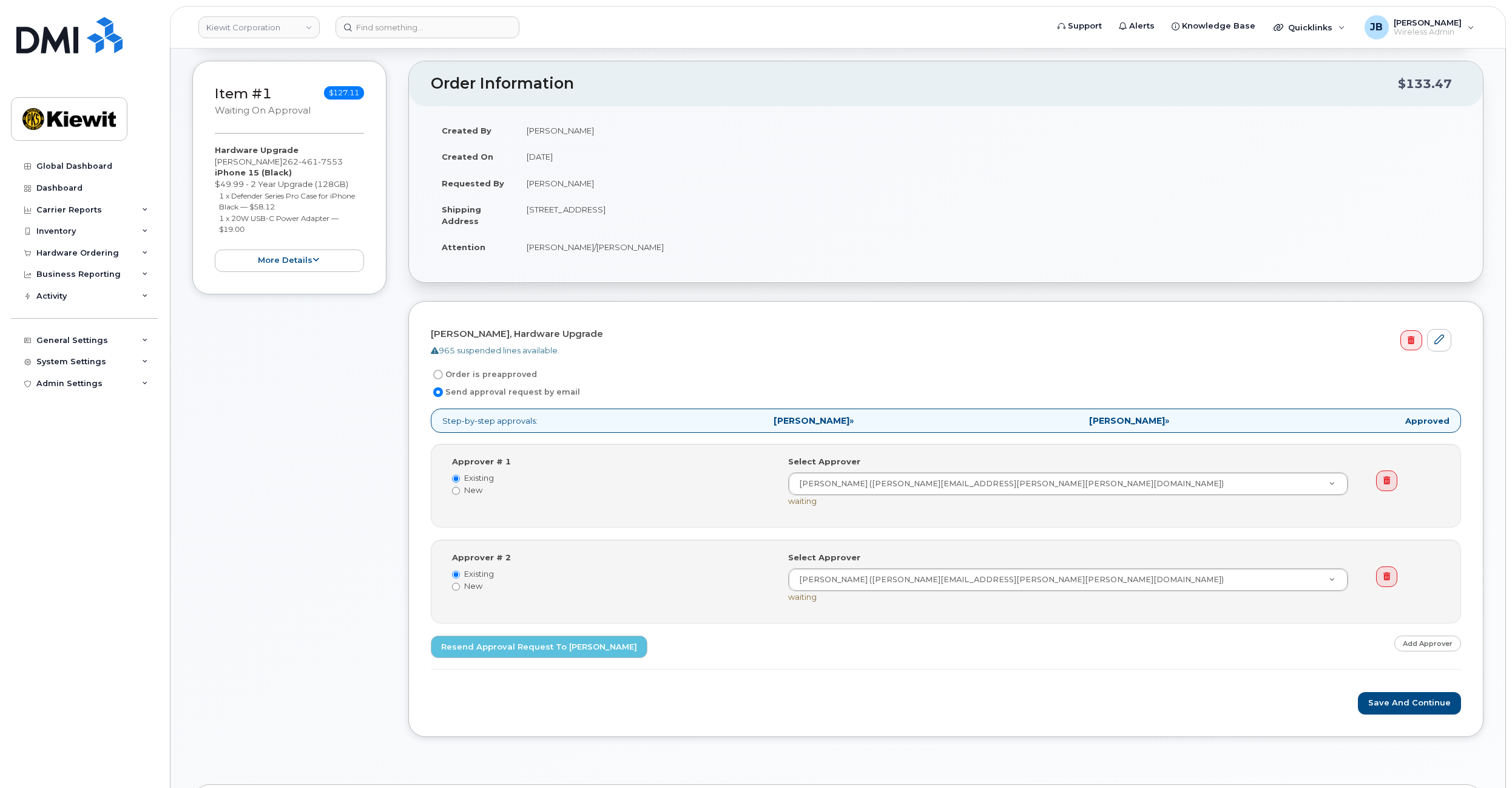
click at [363, 376] on div "Item #1 Waiting On Approval $127.11 Hardware Upgrade Rick Scheck 262 461 7553 i…" at bounding box center [289, 408] width 194 height 695
click at [358, 449] on div "Item #1 Waiting On Approval $127.11 Hardware Upgrade Rick Scheck 262 461 7553 i…" at bounding box center [289, 408] width 194 height 695
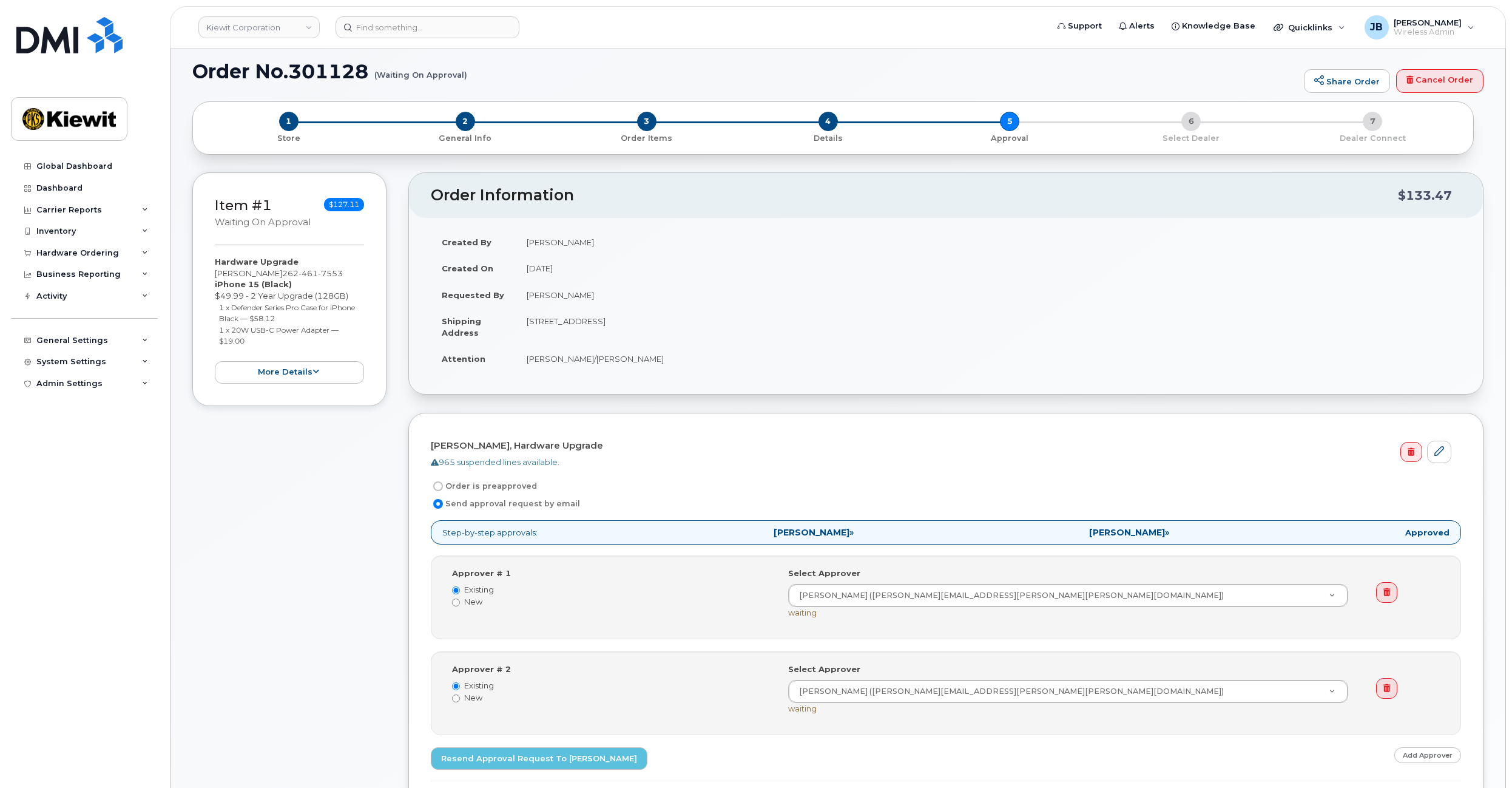
scroll to position [0, 0]
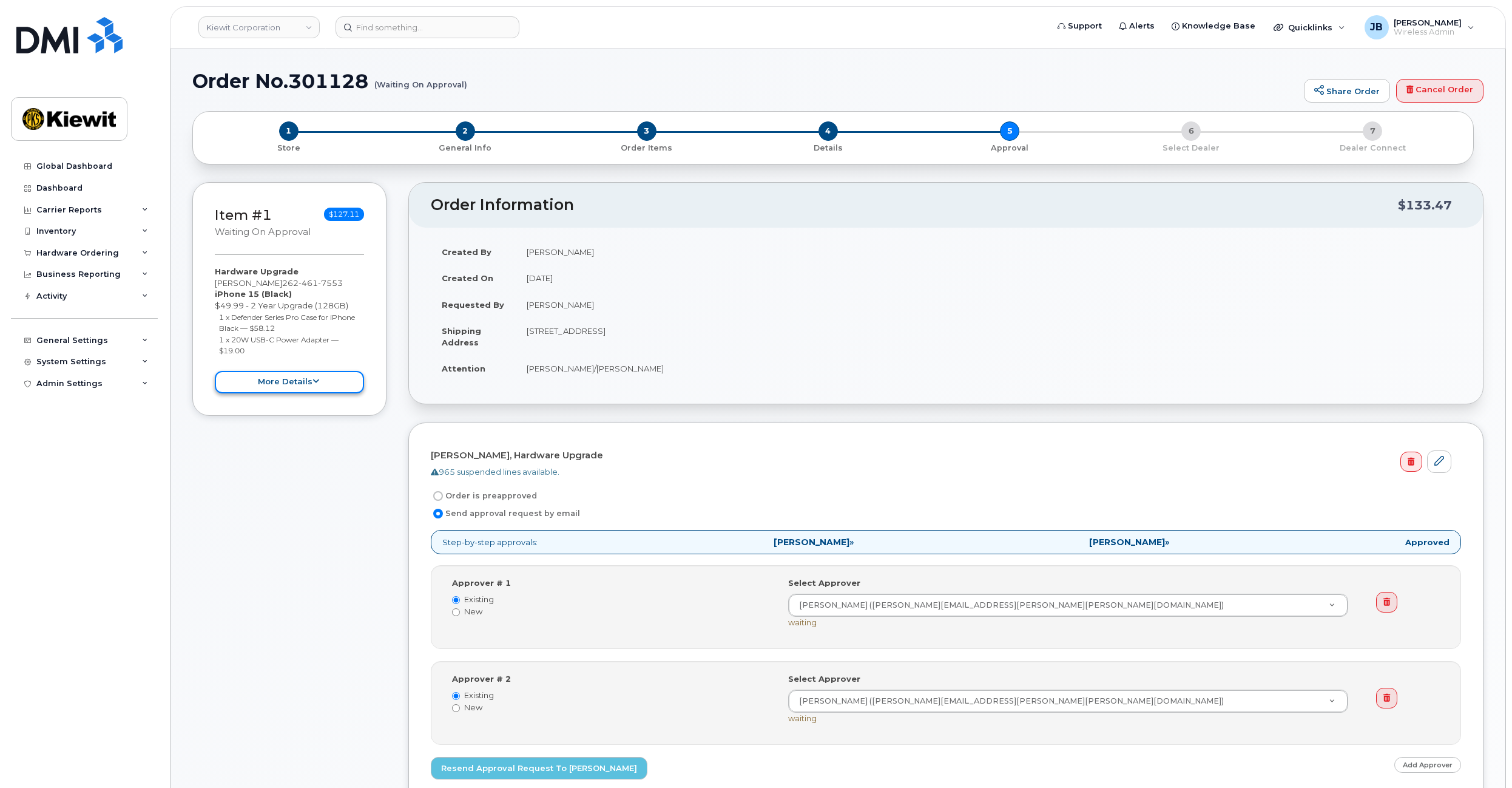
click at [333, 383] on button "more details" at bounding box center [289, 382] width 149 height 22
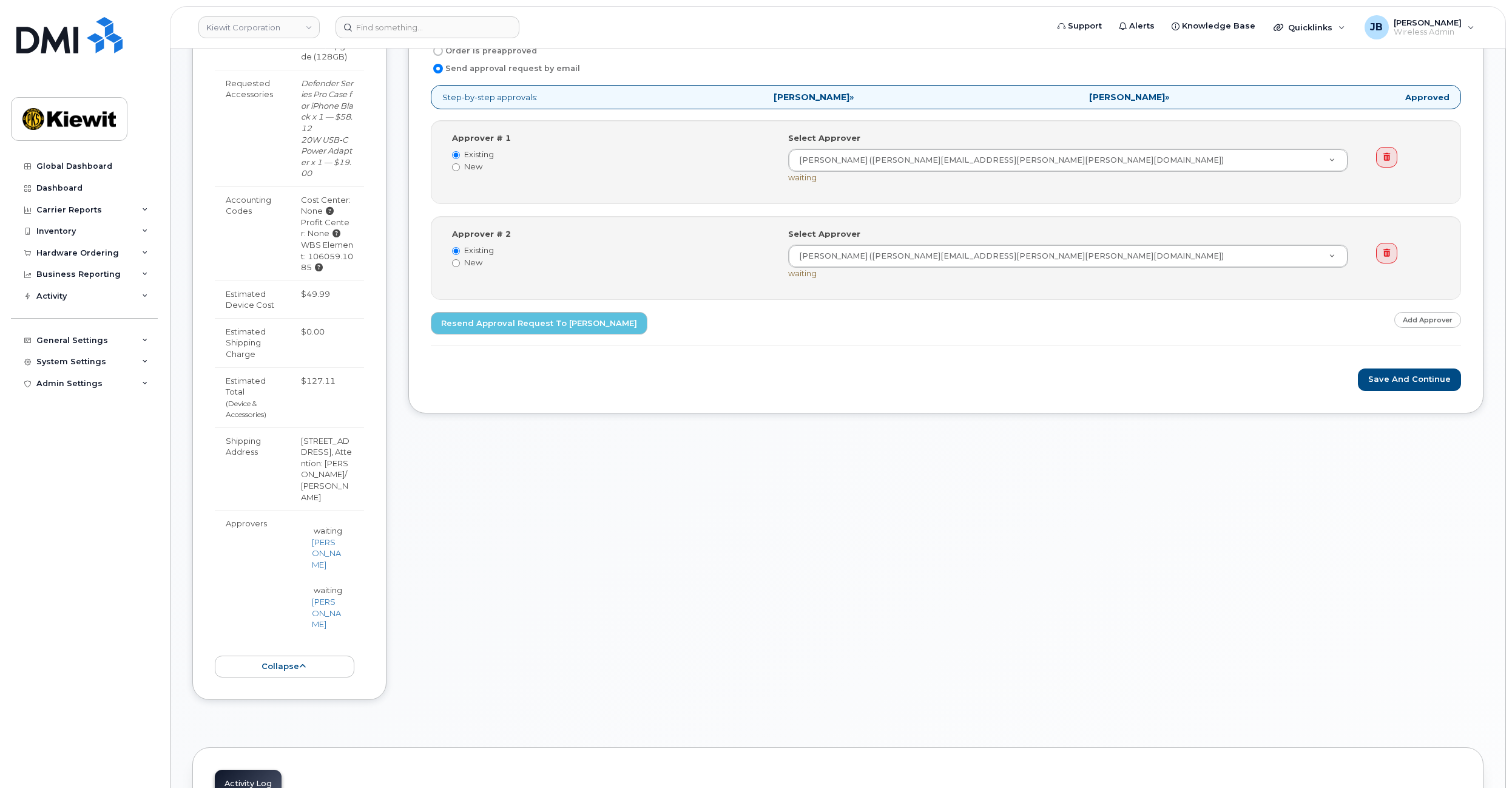
scroll to position [485, 0]
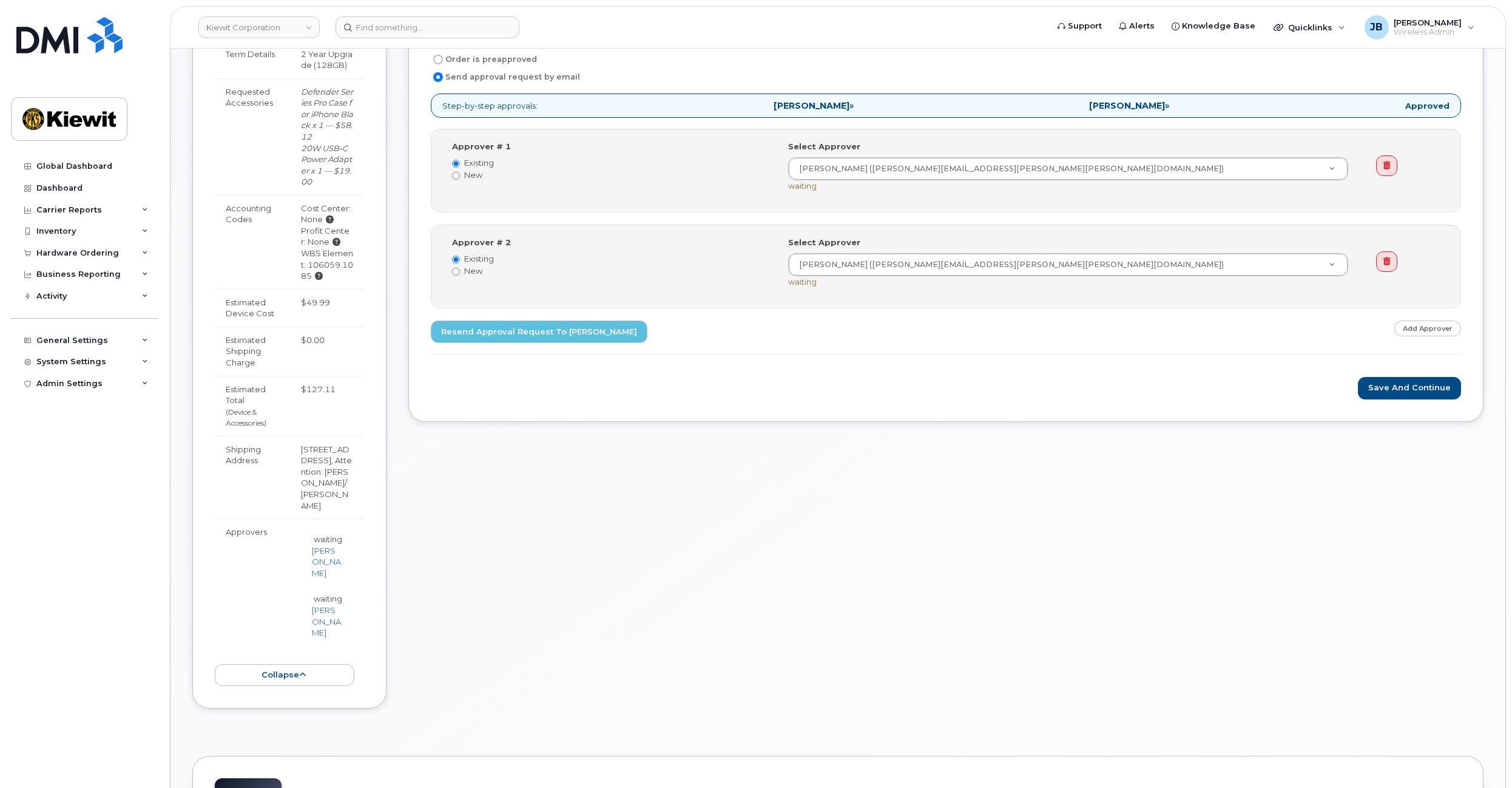
drag, startPoint x: 401, startPoint y: 462, endPoint x: 401, endPoint y: 434, distance: 28.0
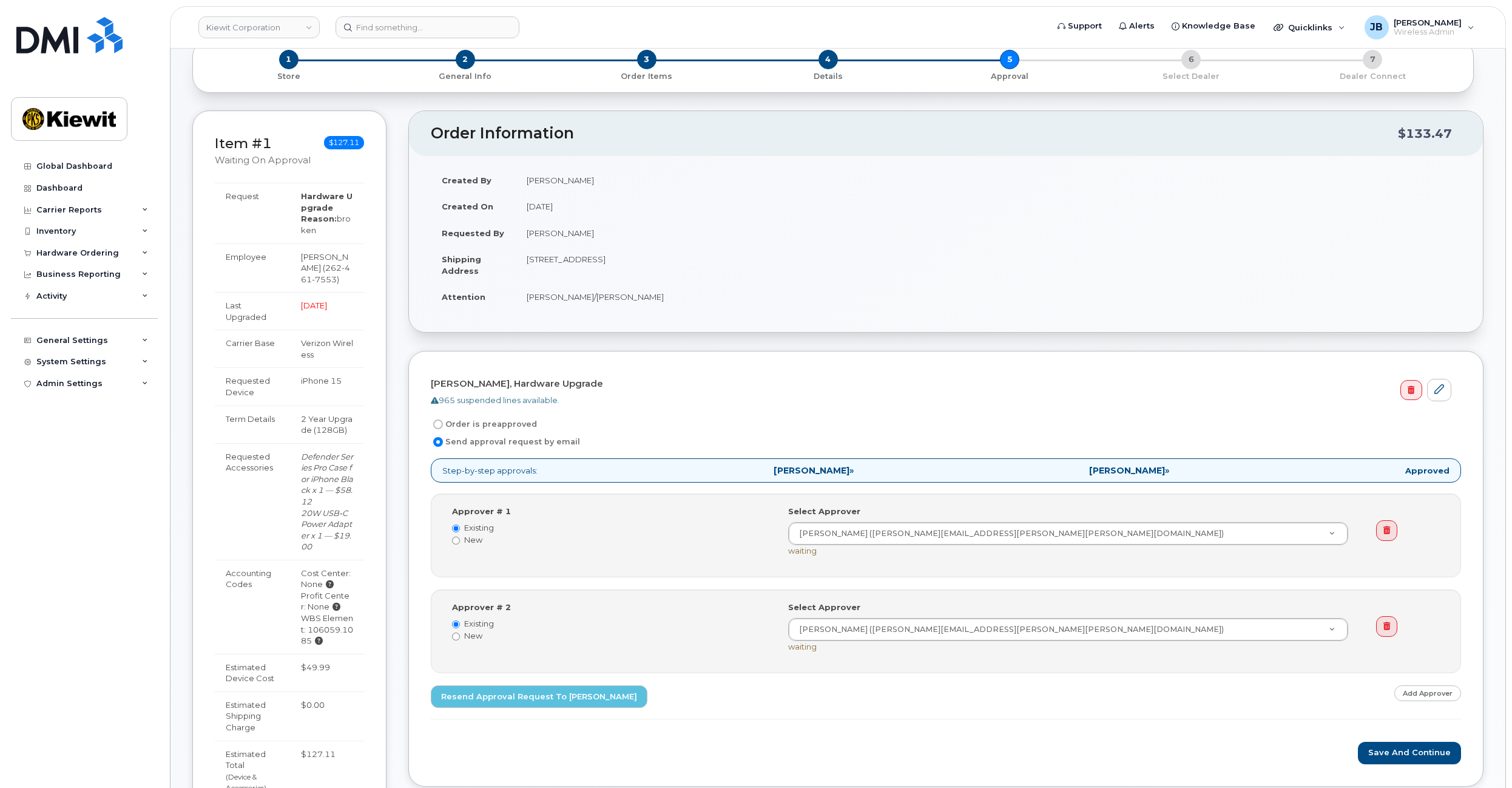
scroll to position [70, 0]
drag, startPoint x: 337, startPoint y: 313, endPoint x: 317, endPoint y: 315, distance: 20.1
click at [317, 315] on td "[DATE]" at bounding box center [326, 311] width 74 height 38
click at [307, 313] on td "[DATE]" at bounding box center [326, 311] width 74 height 38
drag, startPoint x: 305, startPoint y: 310, endPoint x: 318, endPoint y: 308, distance: 13.2
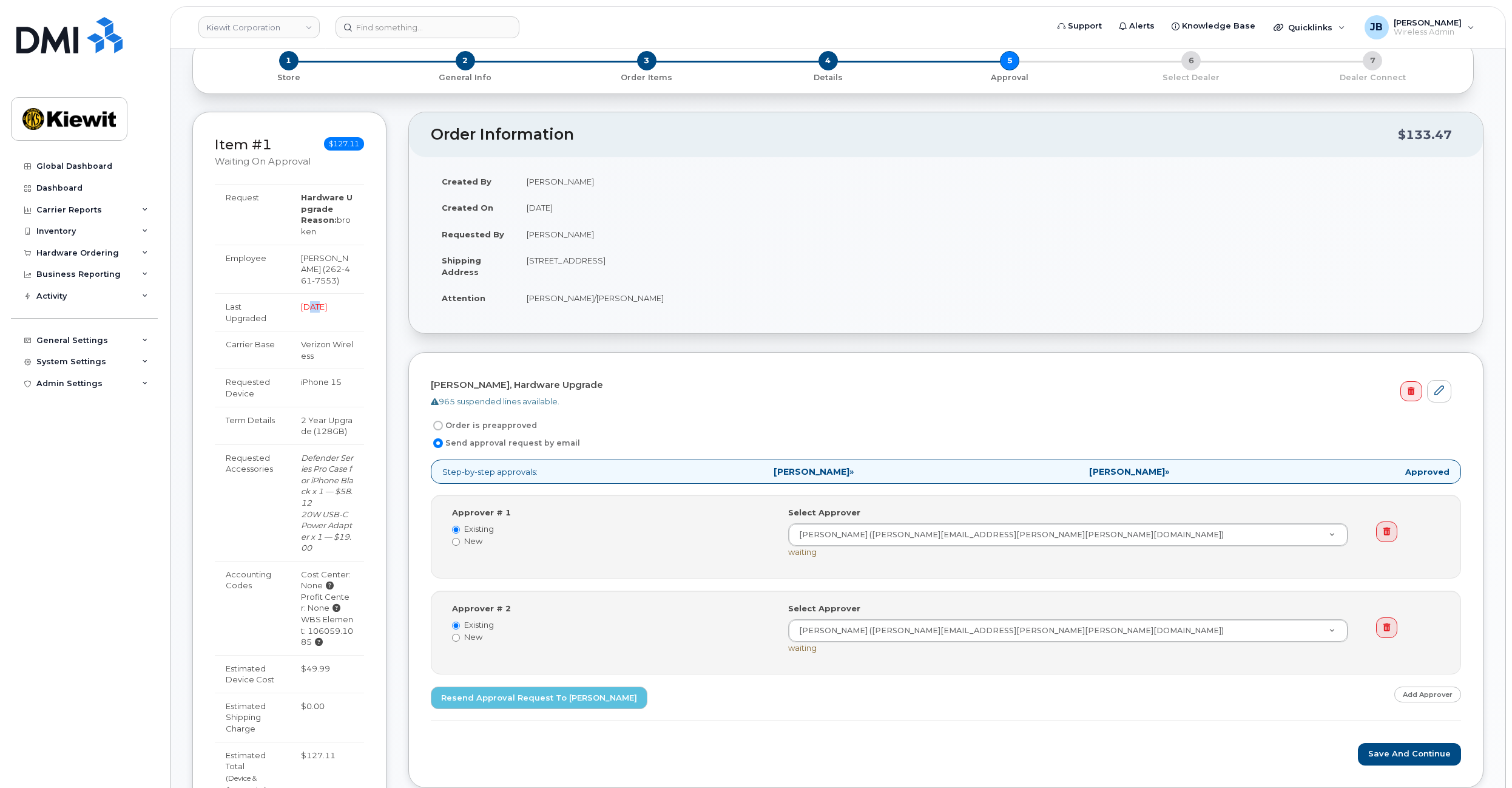
click at [318, 308] on span "[DATE]" at bounding box center [314, 307] width 26 height 10
